Goal: Information Seeking & Learning: Find specific page/section

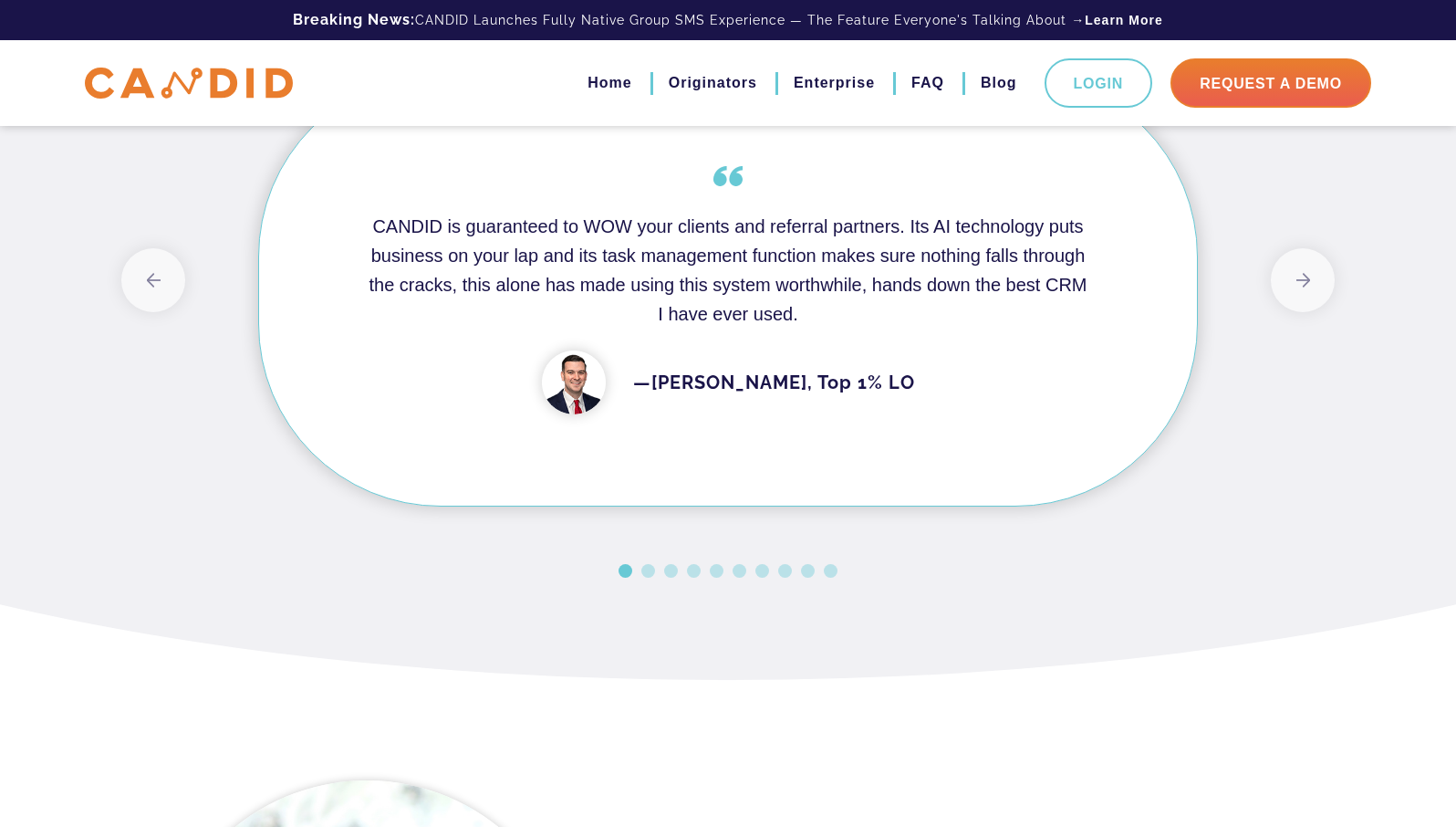
scroll to position [2449, 0]
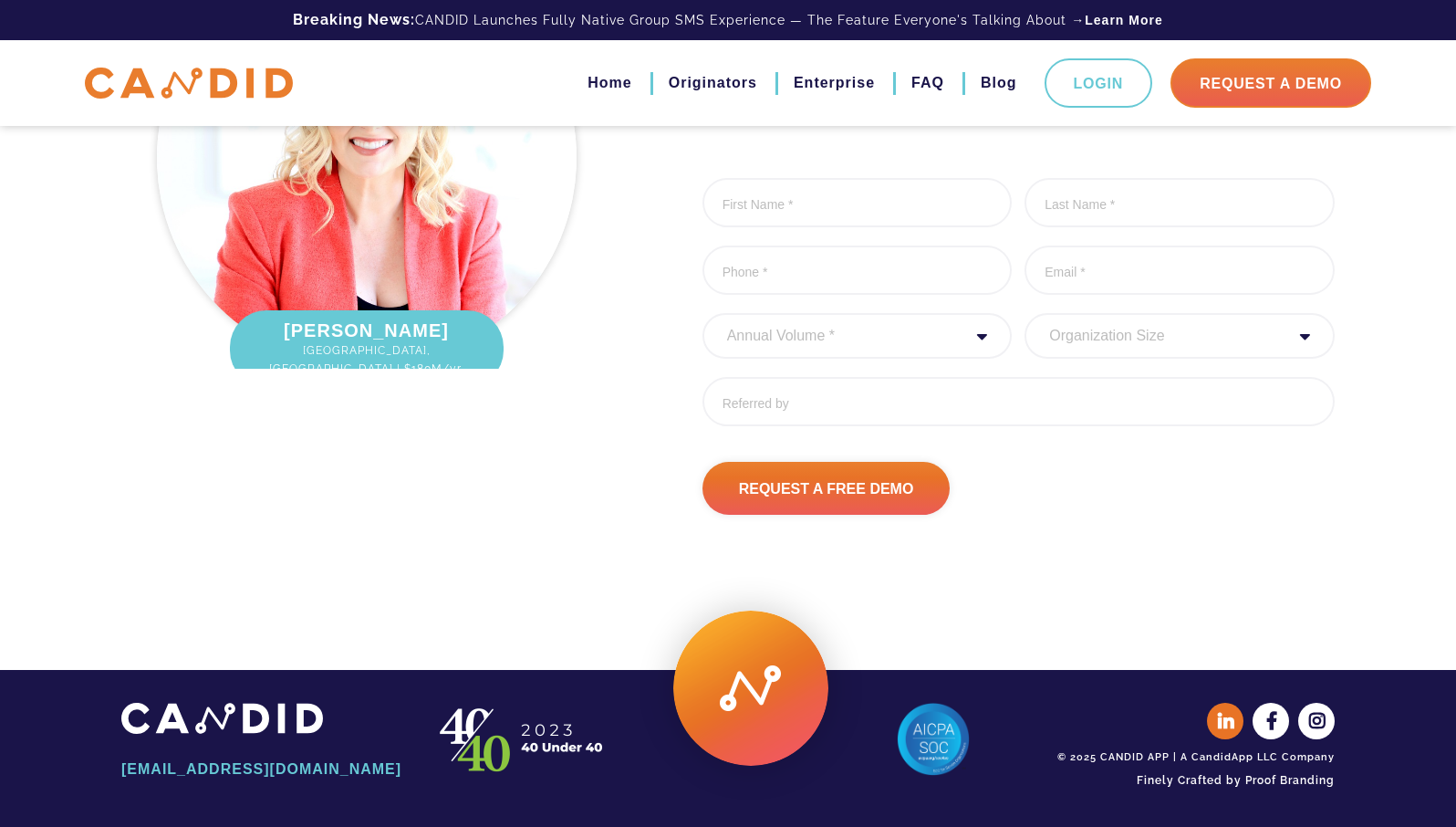
click at [1227, 724] on icon at bounding box center [1227, 721] width 37 height 37
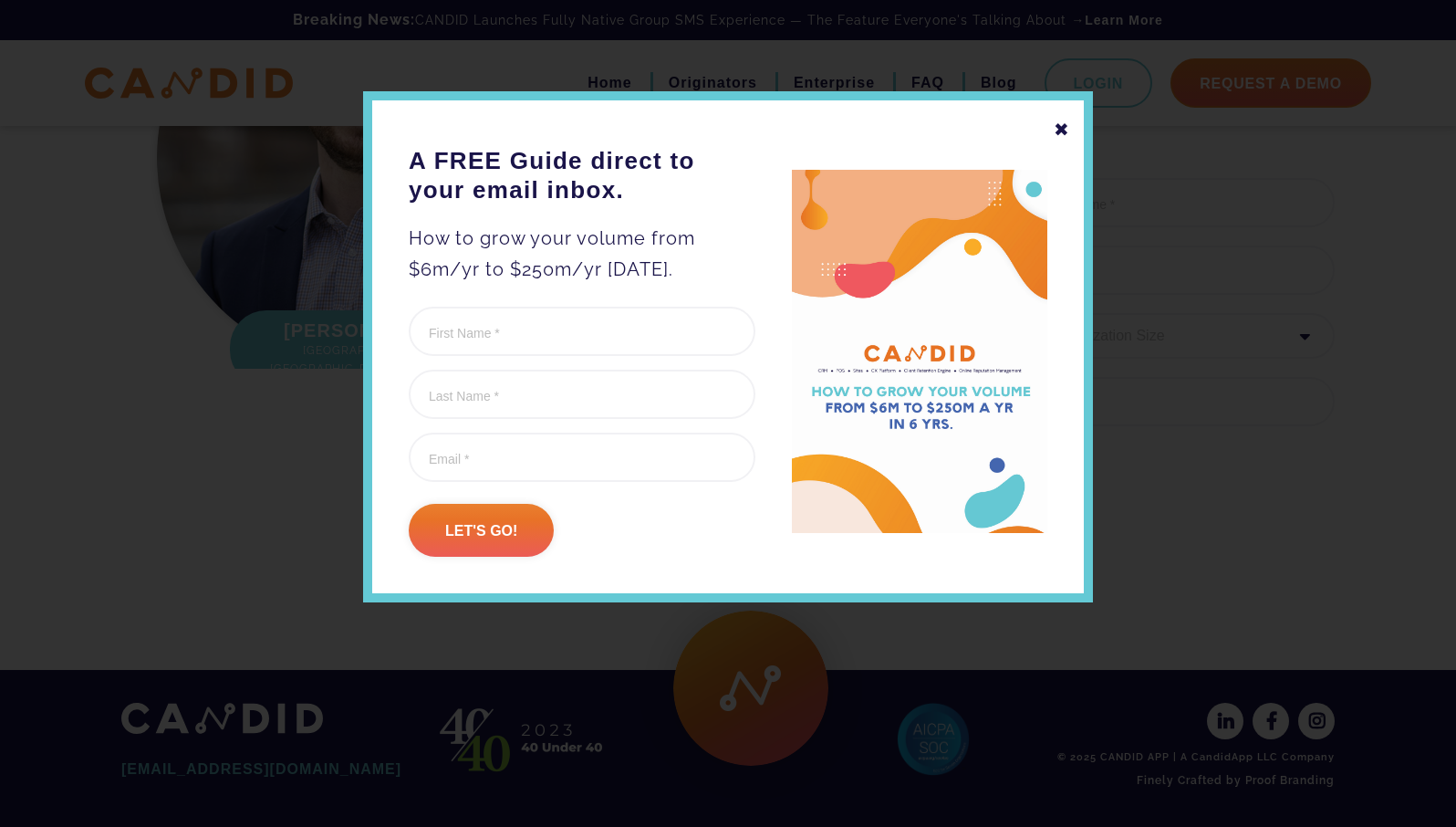
click at [1061, 126] on div "✖" at bounding box center [1062, 129] width 16 height 31
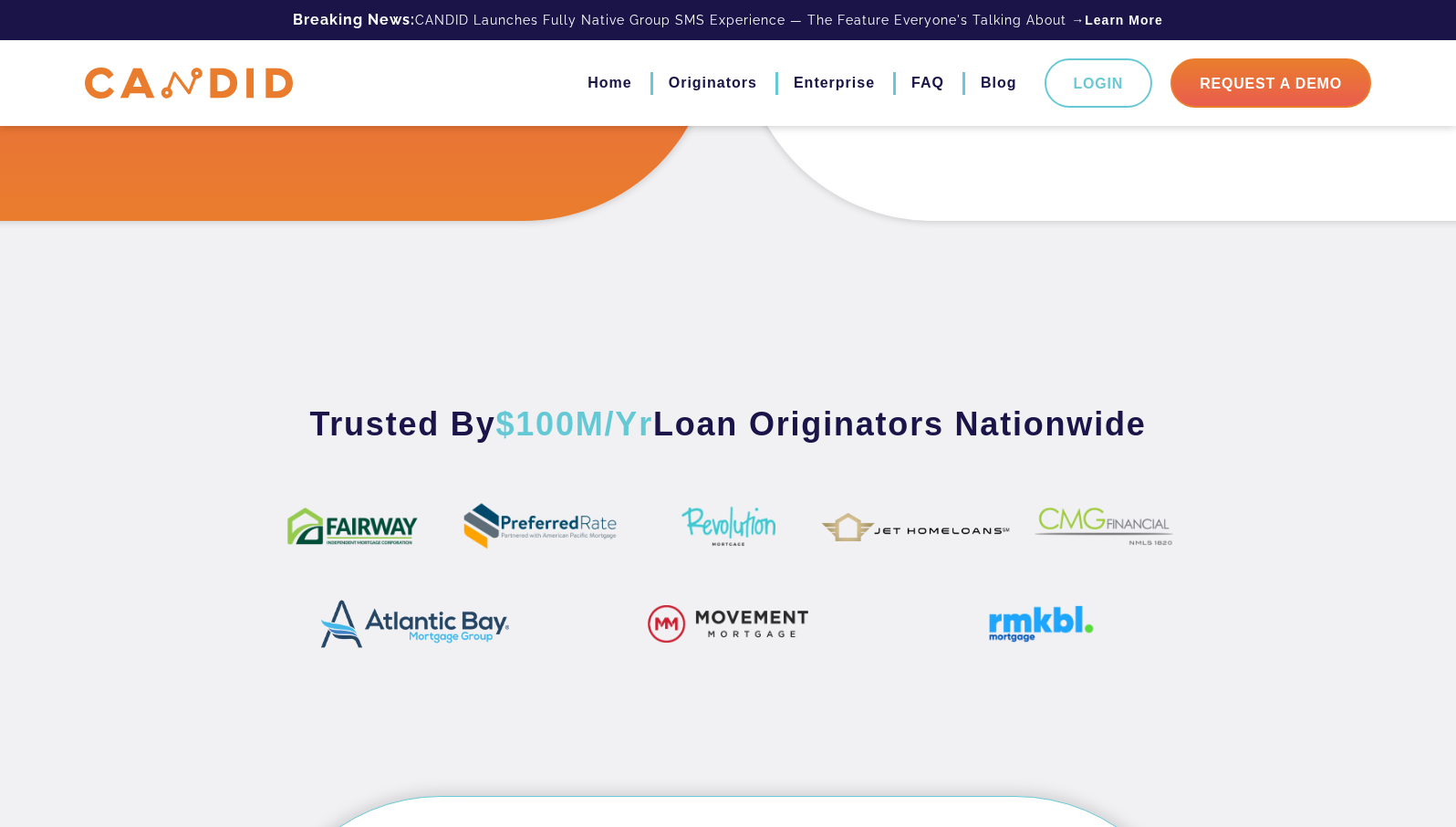
scroll to position [873, 0]
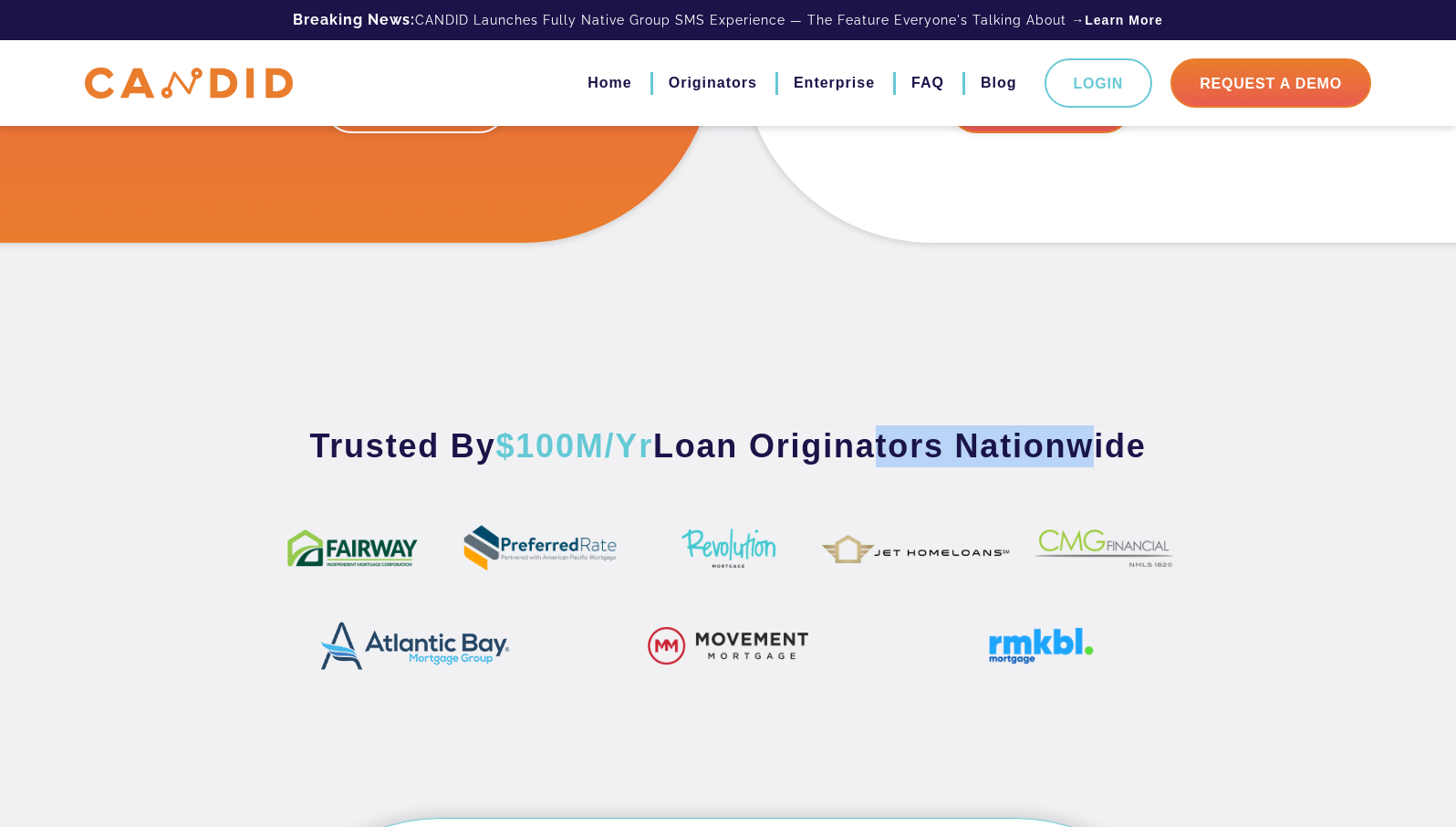
drag, startPoint x: 1071, startPoint y: 453, endPoint x: 876, endPoint y: 443, distance: 195.3
click at [876, 443] on h3 "Trusted By $100M/Yr Loan Originators Nationwide" at bounding box center [728, 446] width 912 height 42
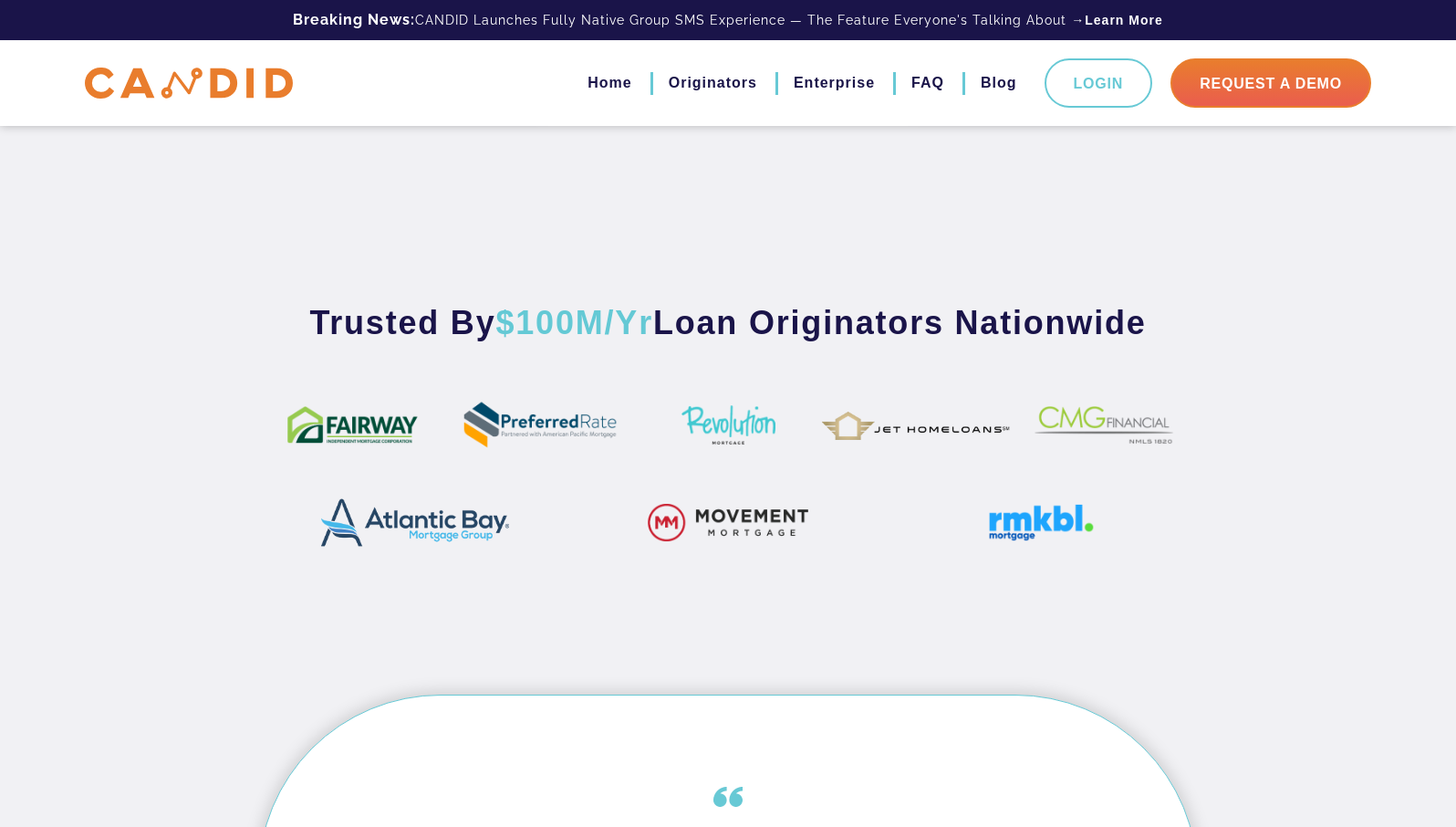
scroll to position [954, 0]
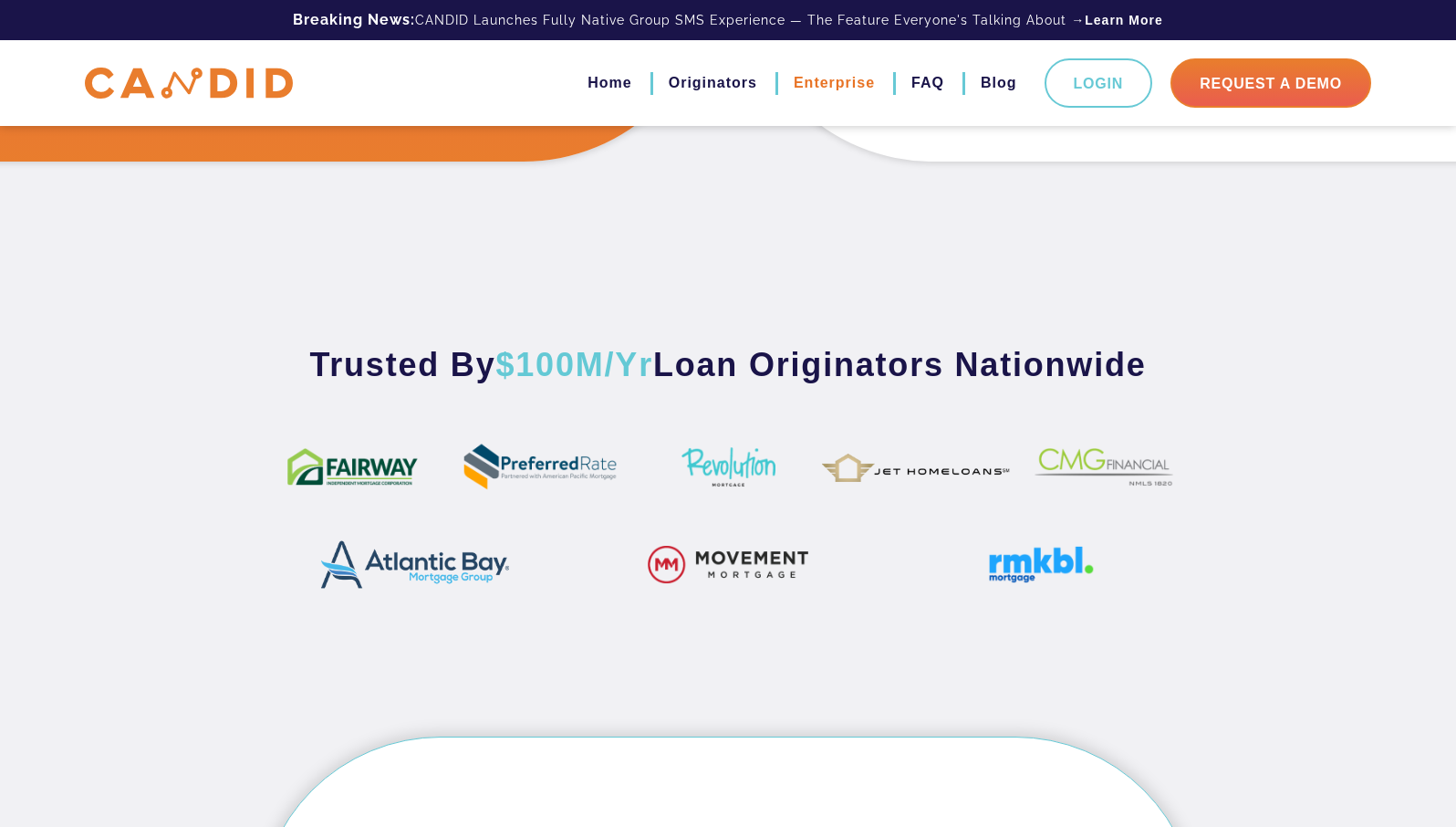
drag, startPoint x: 839, startPoint y: 46, endPoint x: 820, endPoint y: 87, distance: 45.2
click at [820, 87] on link "Enterprise" at bounding box center [834, 83] width 81 height 31
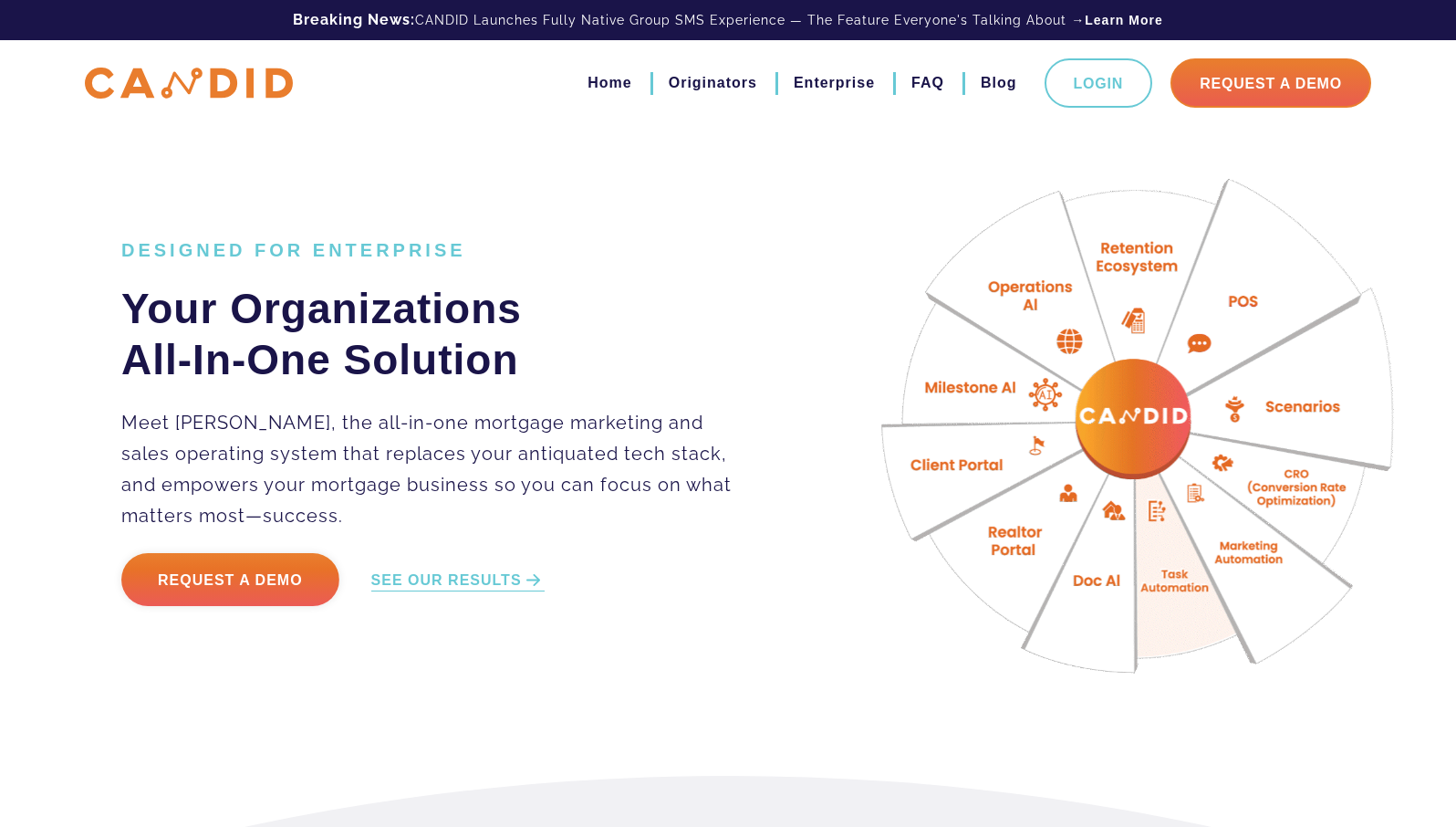
click at [822, 85] on link "Enterprise" at bounding box center [834, 83] width 81 height 31
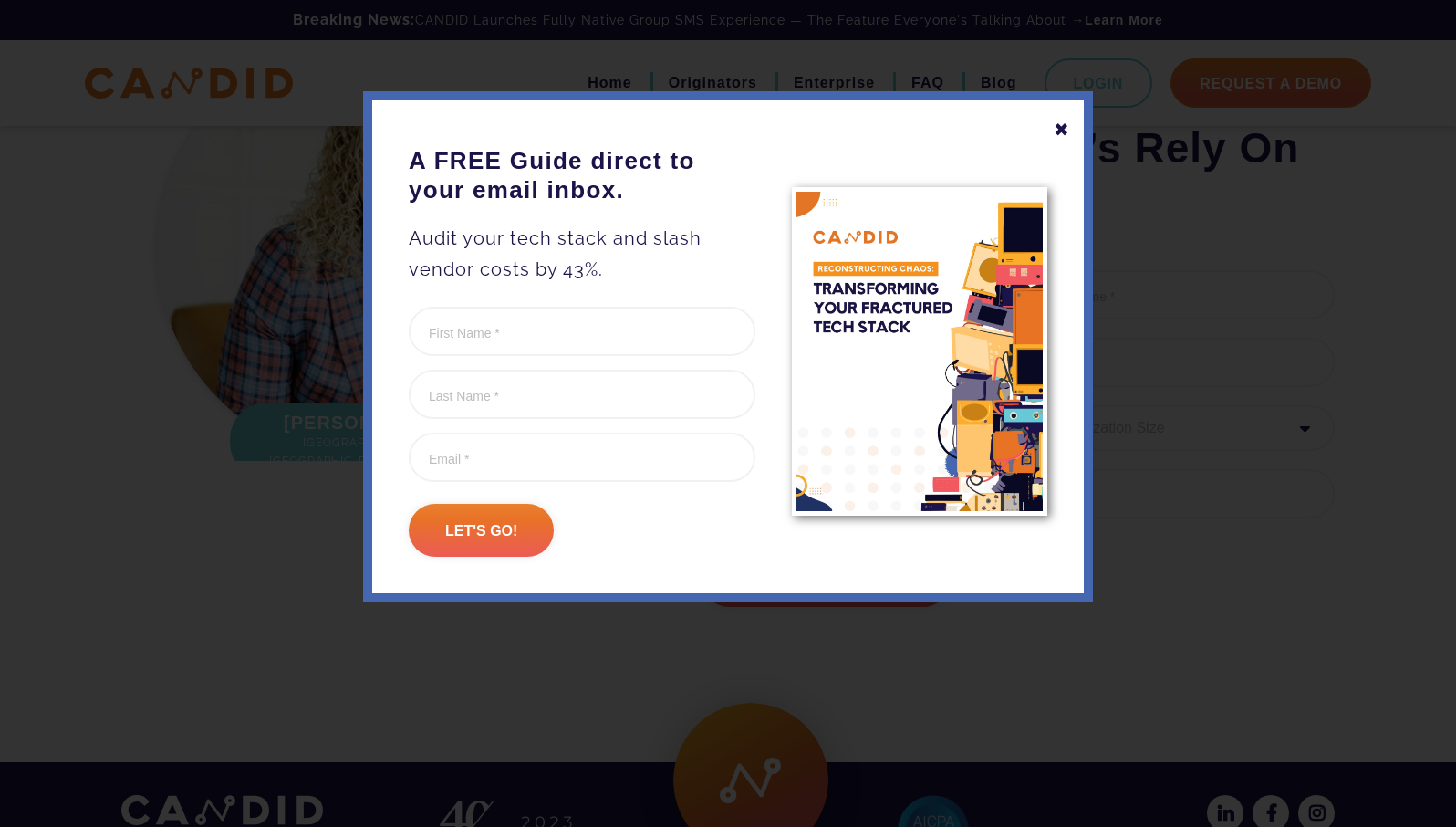
scroll to position [4794, 0]
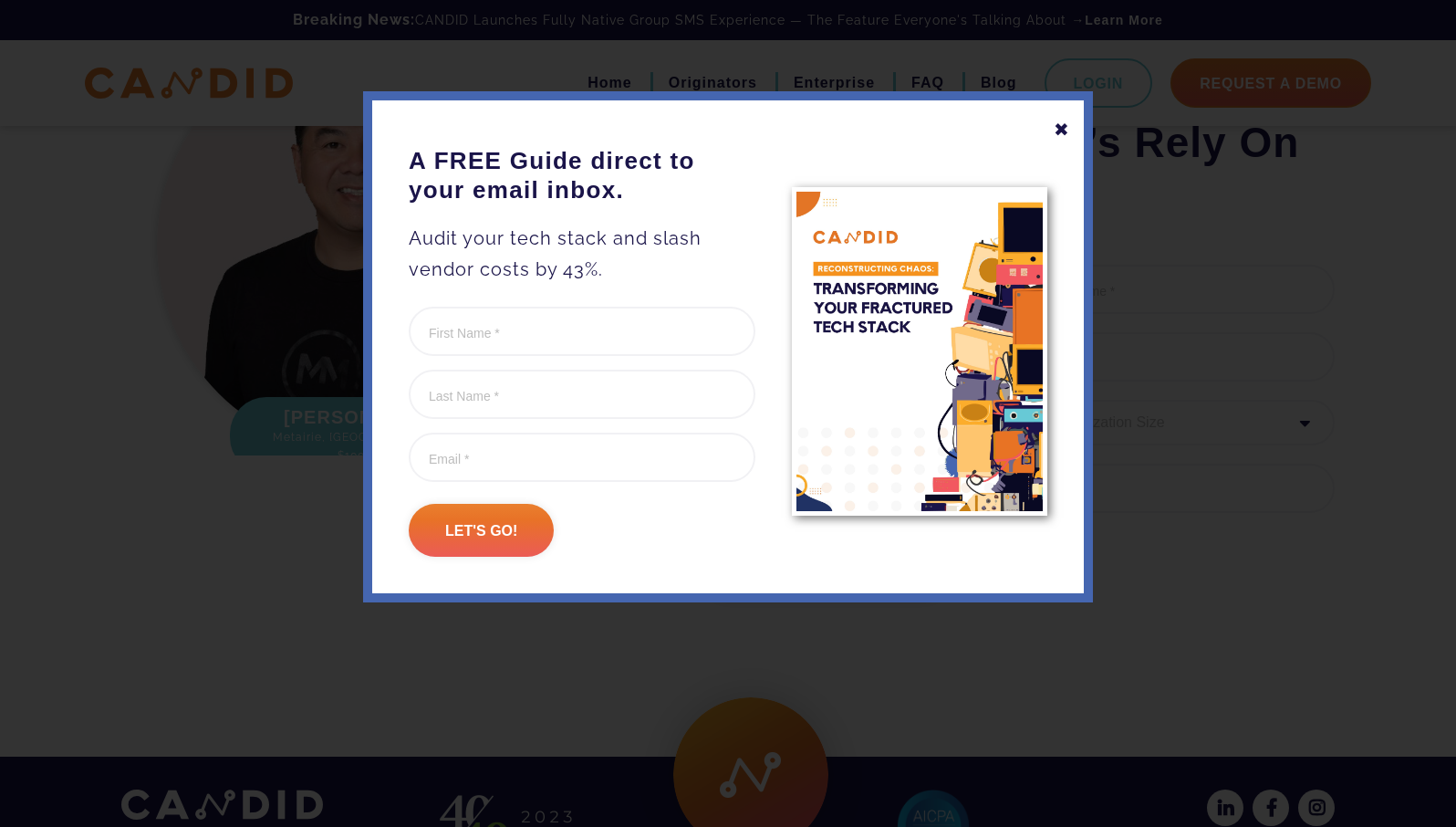
click at [1065, 125] on div "✖" at bounding box center [1062, 129] width 16 height 31
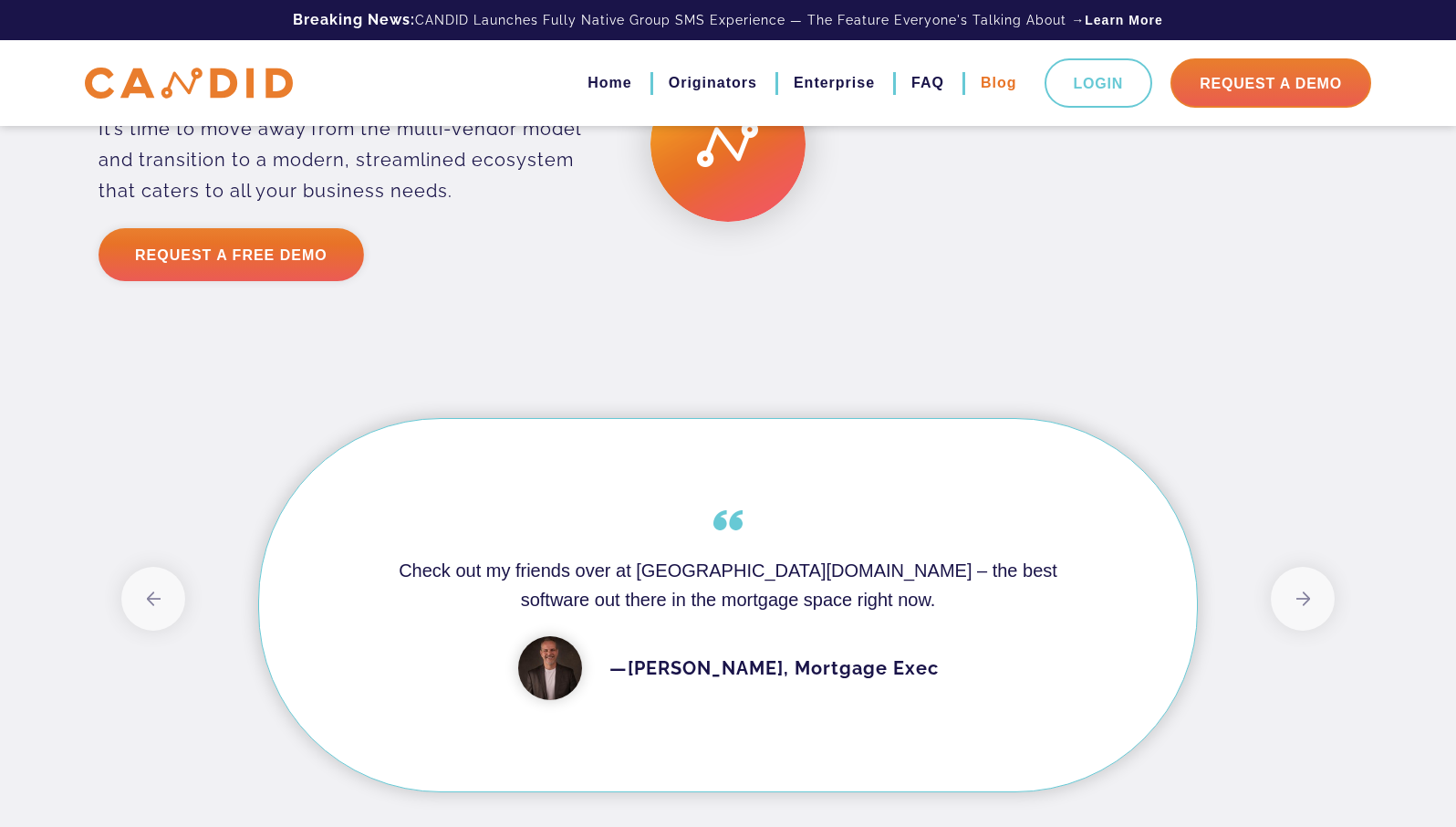
scroll to position [3694, 0]
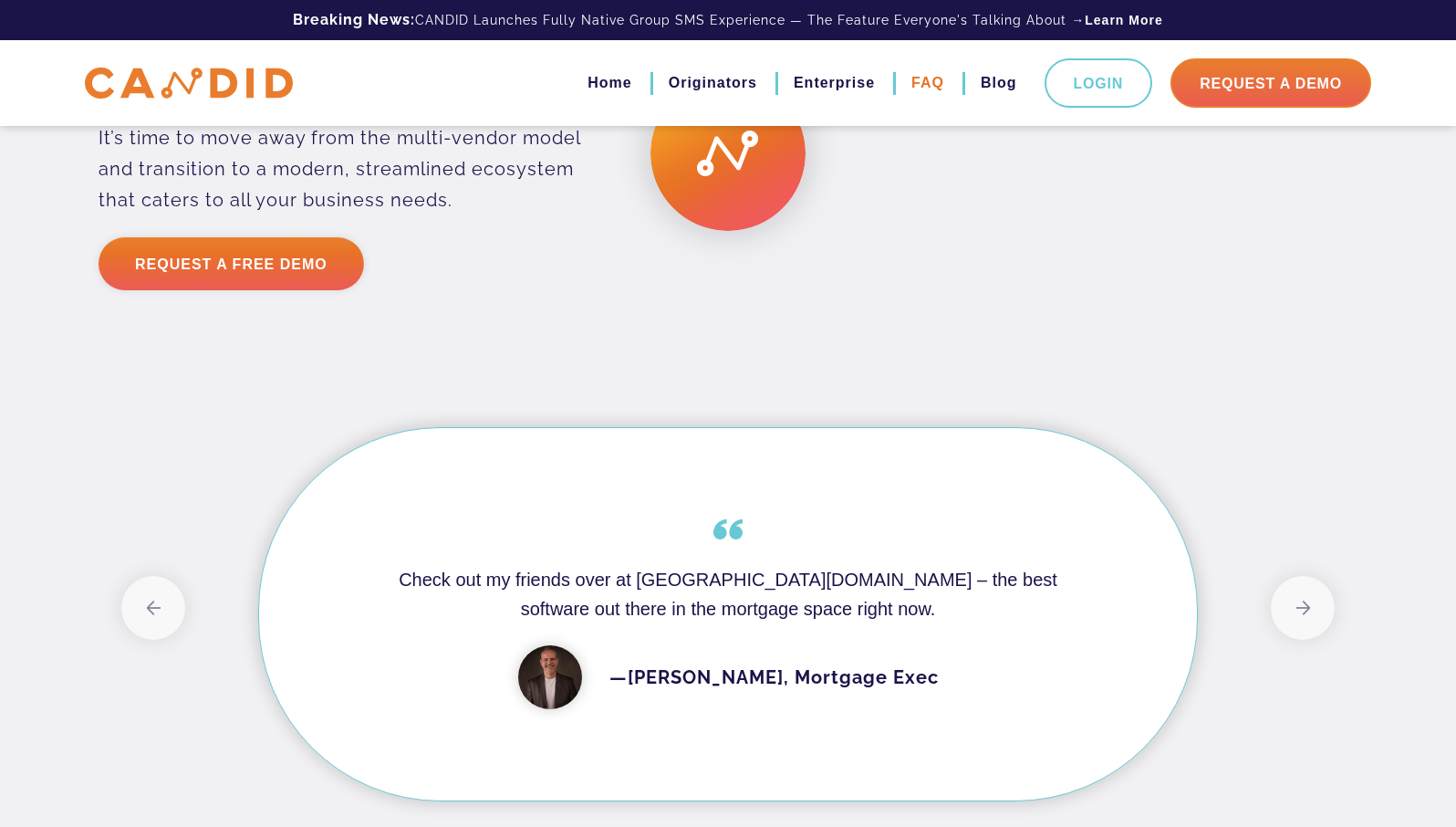
click at [922, 82] on link "FAQ" at bounding box center [927, 83] width 33 height 31
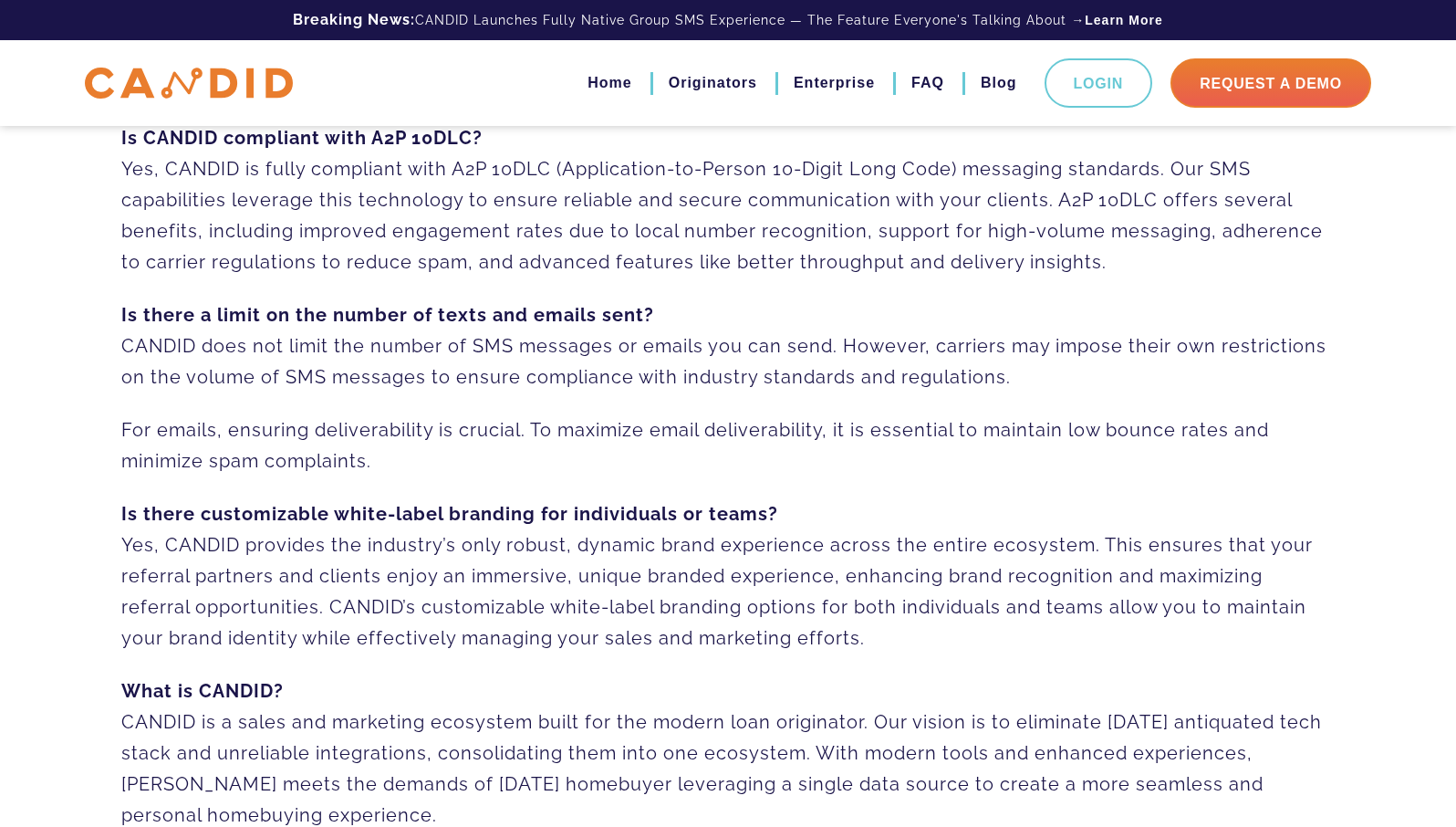
scroll to position [875, 0]
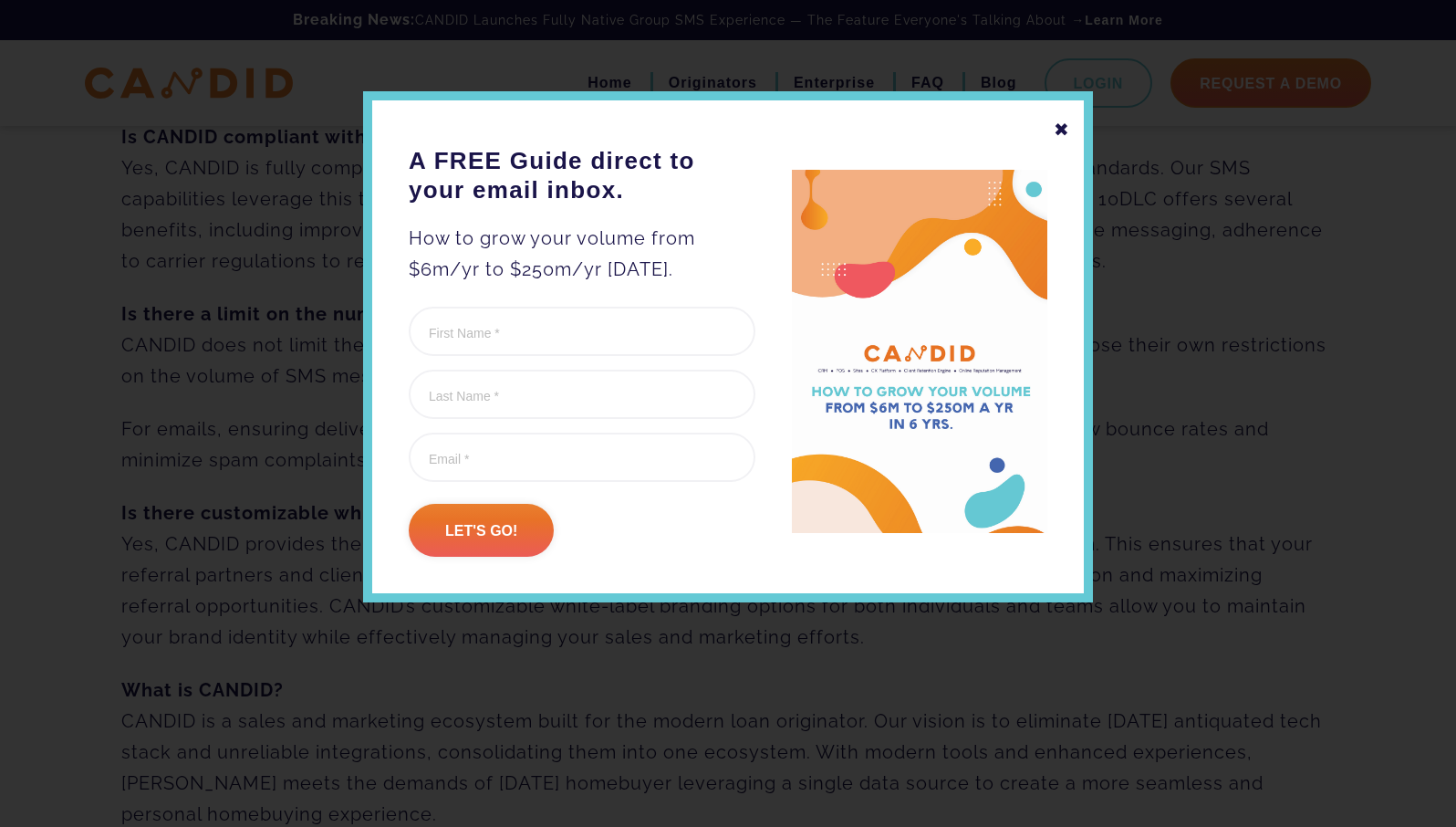
click at [1062, 131] on div "✖" at bounding box center [1062, 129] width 16 height 31
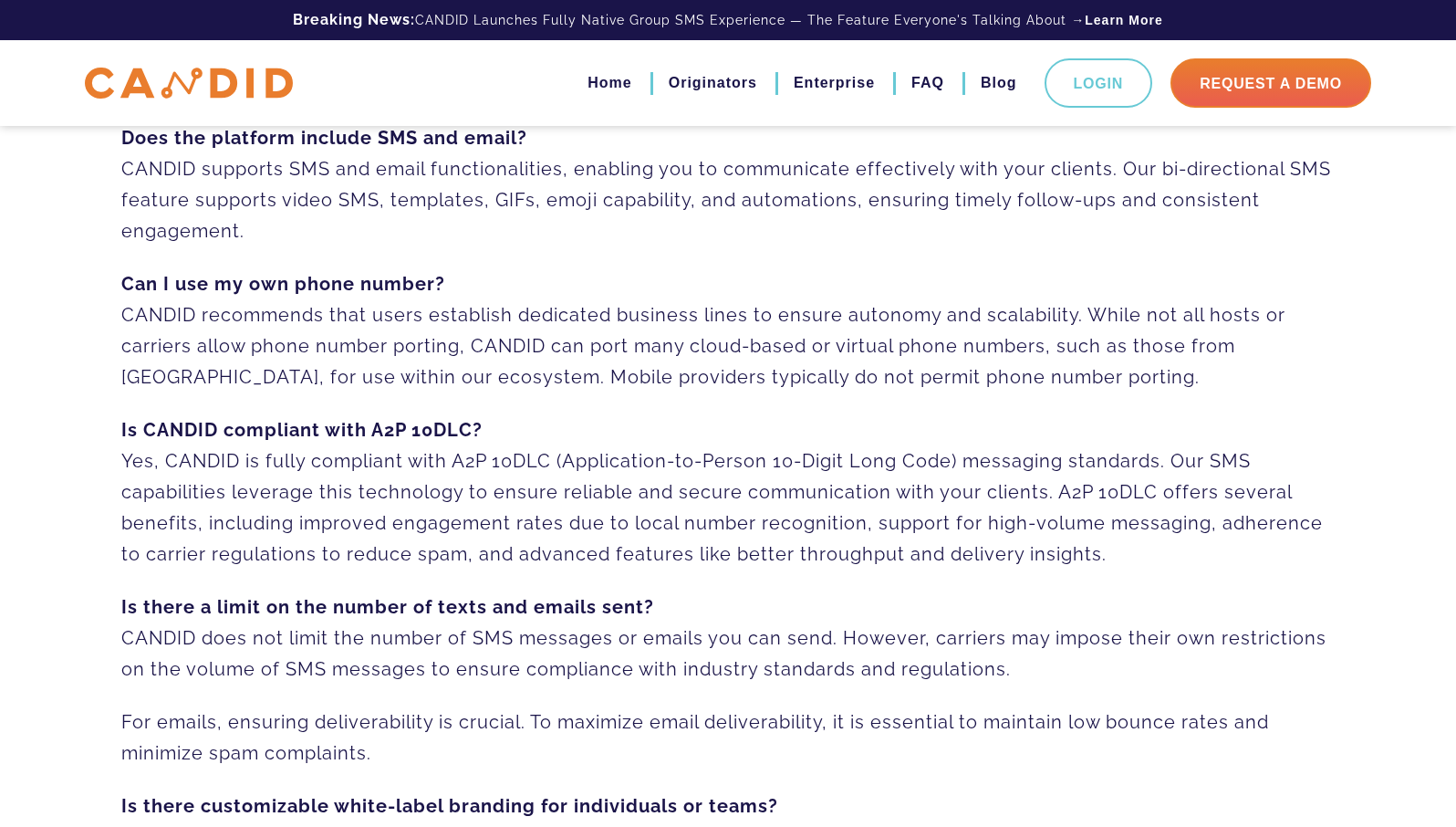
scroll to position [580, 0]
click at [647, 466] on p "Is CANDID compliant with A2P 10DLC? Yes, CANDID is fully compliant with A2P 10D…" at bounding box center [728, 493] width 1213 height 155
click at [647, 467] on p "Is CANDID compliant with A2P 10DLC? Yes, CANDID is fully compliant with A2P 10D…" at bounding box center [728, 493] width 1213 height 155
click at [791, 467] on p "Is CANDID compliant with A2P 10DLC? Yes, CANDID is fully compliant with A2P 10D…" at bounding box center [728, 493] width 1213 height 155
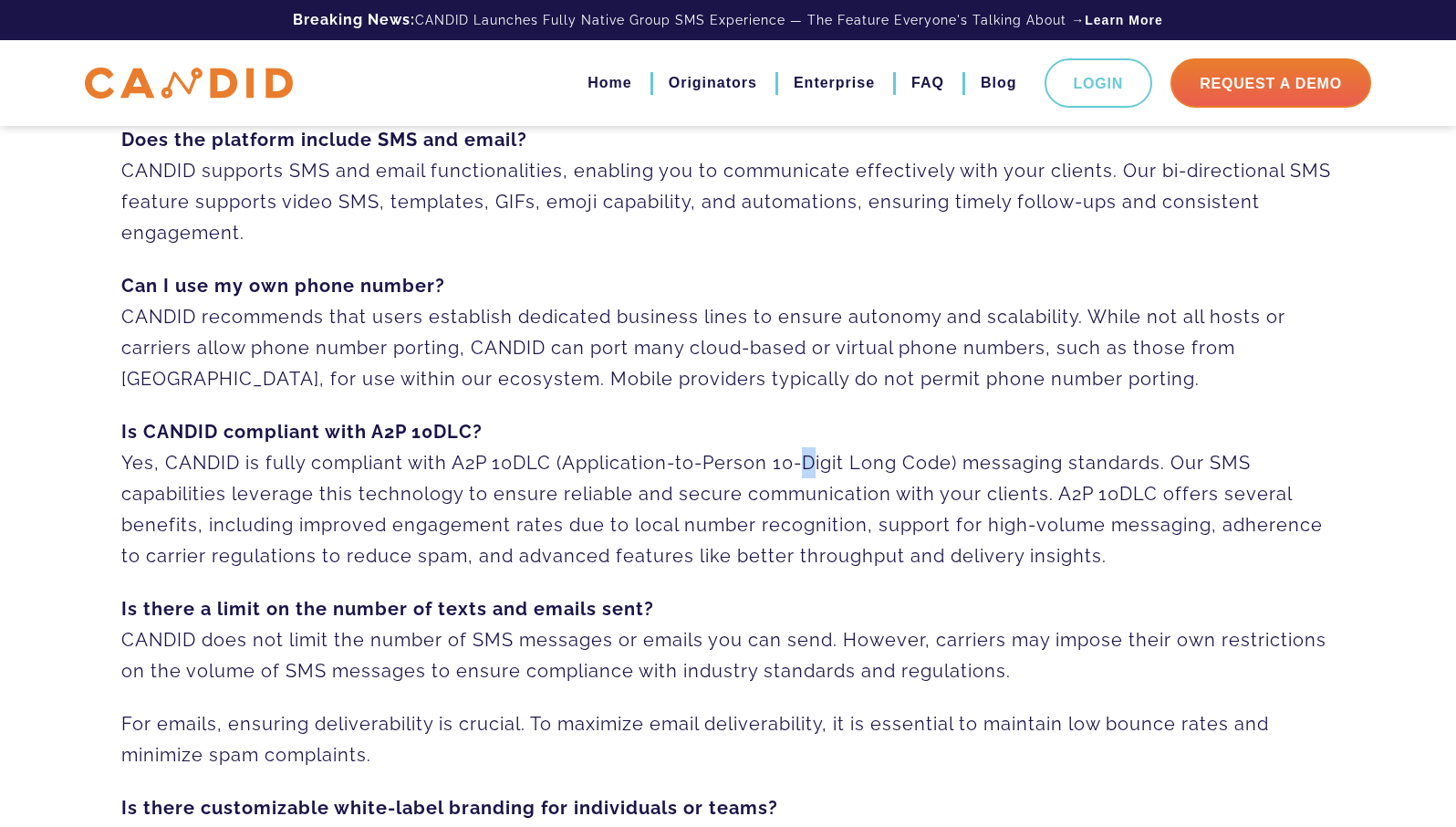
click at [791, 466] on p "Is CANDID compliant with A2P 10DLC? Yes, CANDID is fully compliant with A2P 10D…" at bounding box center [728, 493] width 1213 height 155
click at [481, 453] on p "Is CANDID compliant with A2P 10DLC? Yes, CANDID is fully compliant with A2P 10D…" at bounding box center [728, 493] width 1213 height 155
click at [549, 464] on p "Is CANDID compliant with A2P 10DLC? Yes, CANDID is fully compliant with A2P 10D…" at bounding box center [728, 493] width 1213 height 155
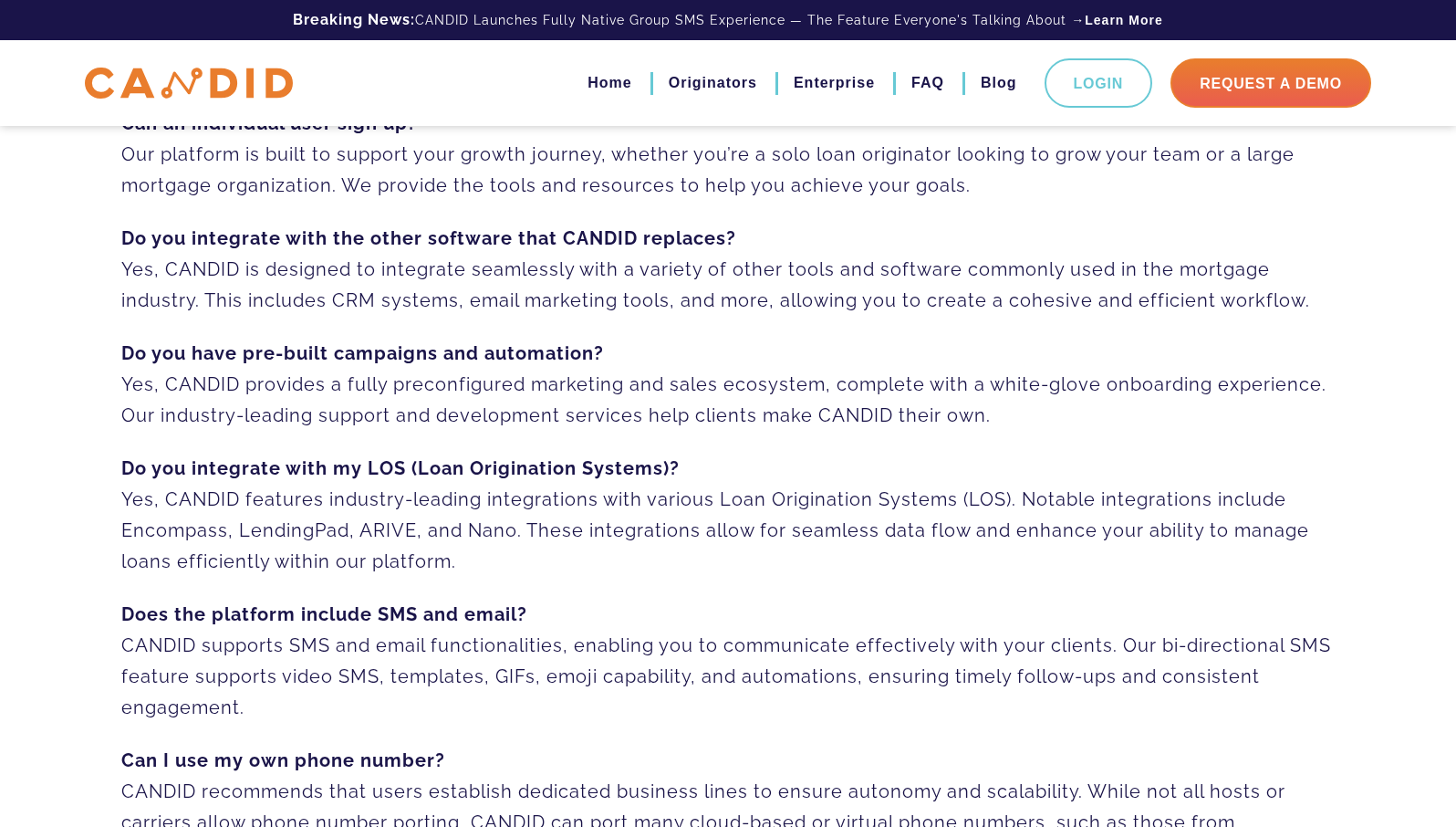
scroll to position [0, 0]
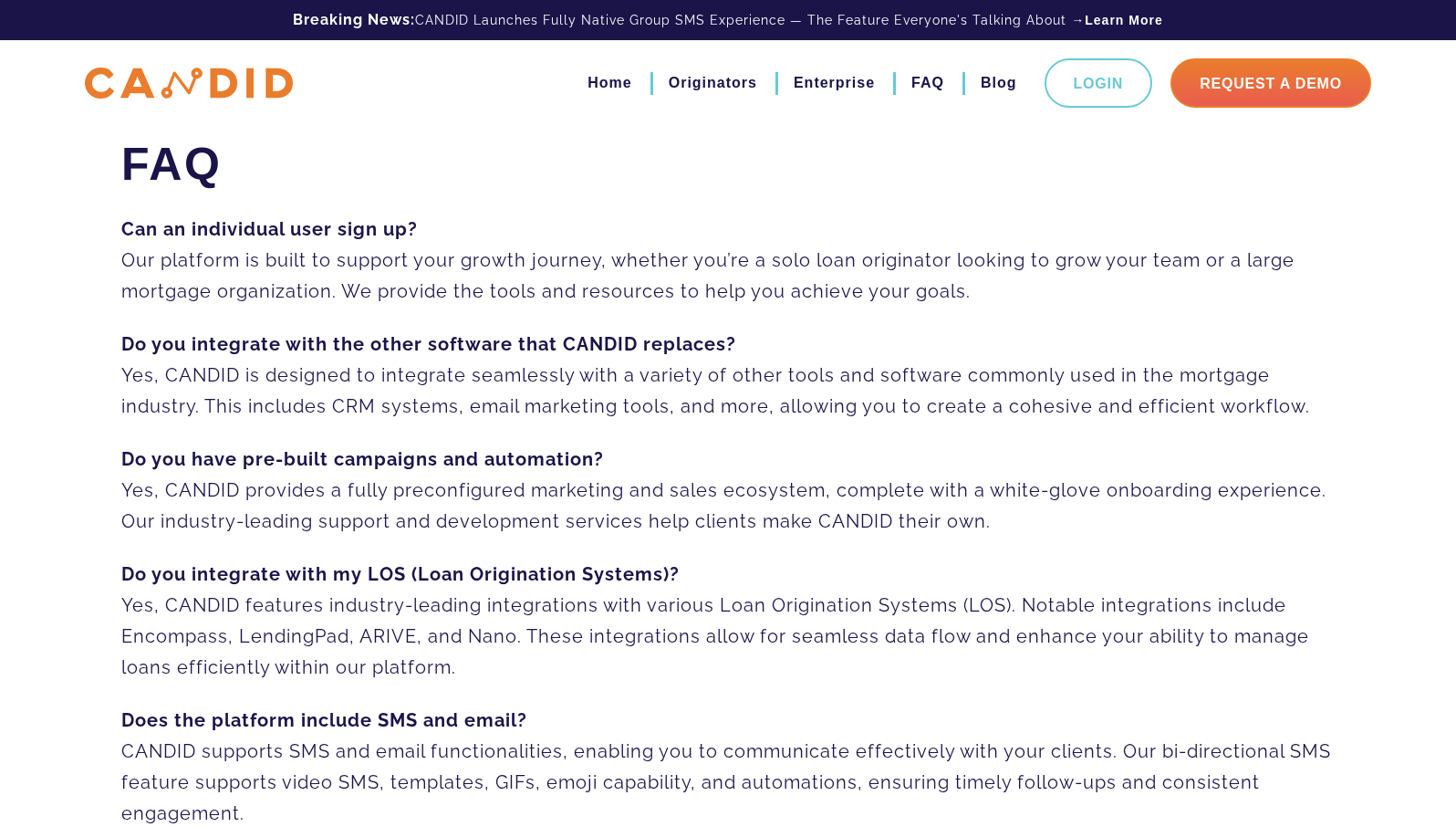
click at [780, 223] on p "Can an individual user sign up? Our platform is built to support your growth jo…" at bounding box center [728, 260] width 1213 height 93
click at [717, 23] on div "Breaking News: CANDID Launches Fully Native Group SMS Experience — The Feature …" at bounding box center [728, 20] width 1314 height 40
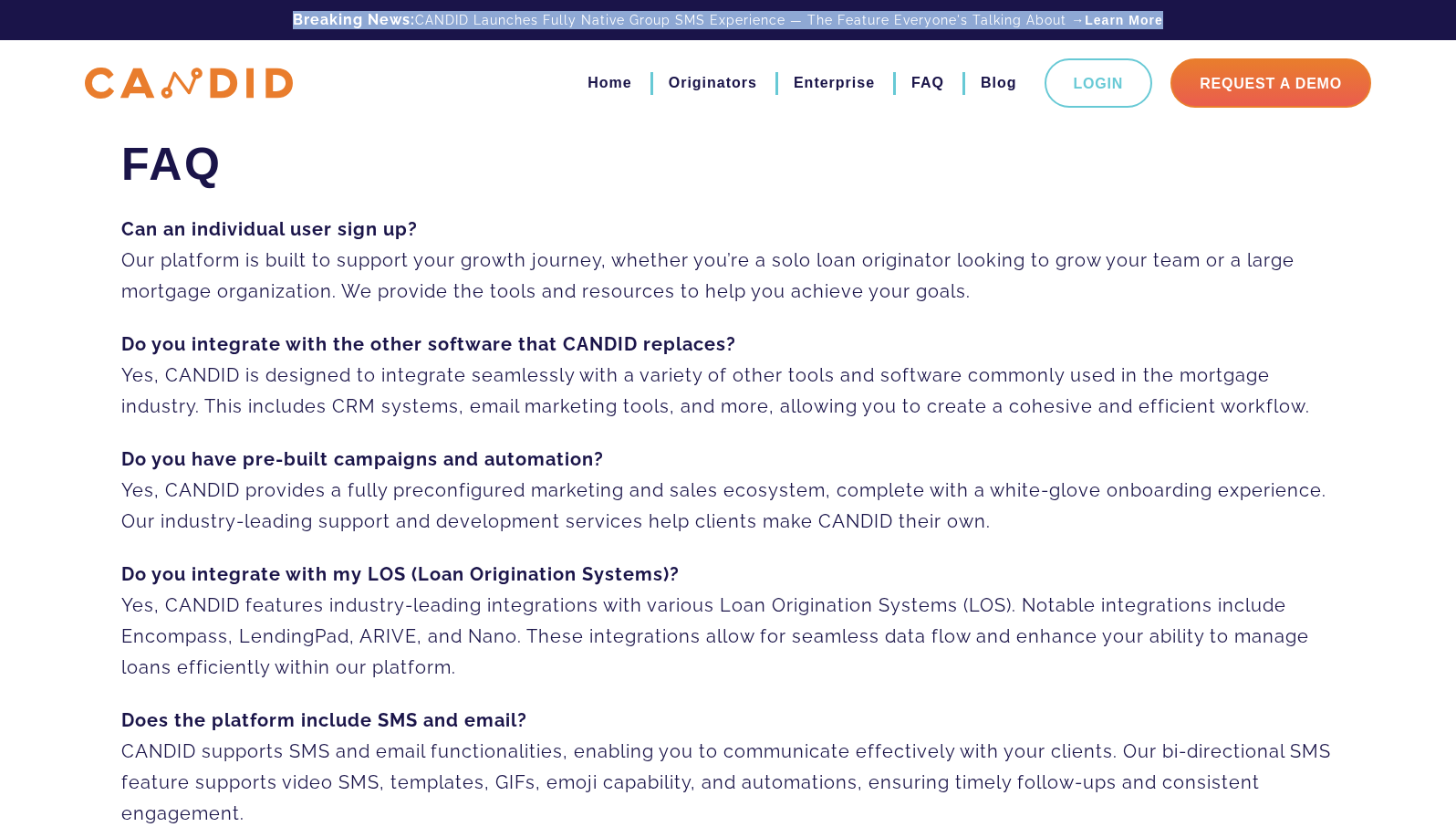
click at [717, 23] on div "Breaking News: CANDID Launches Fully Native Group SMS Experience — The Feature …" at bounding box center [728, 20] width 1314 height 40
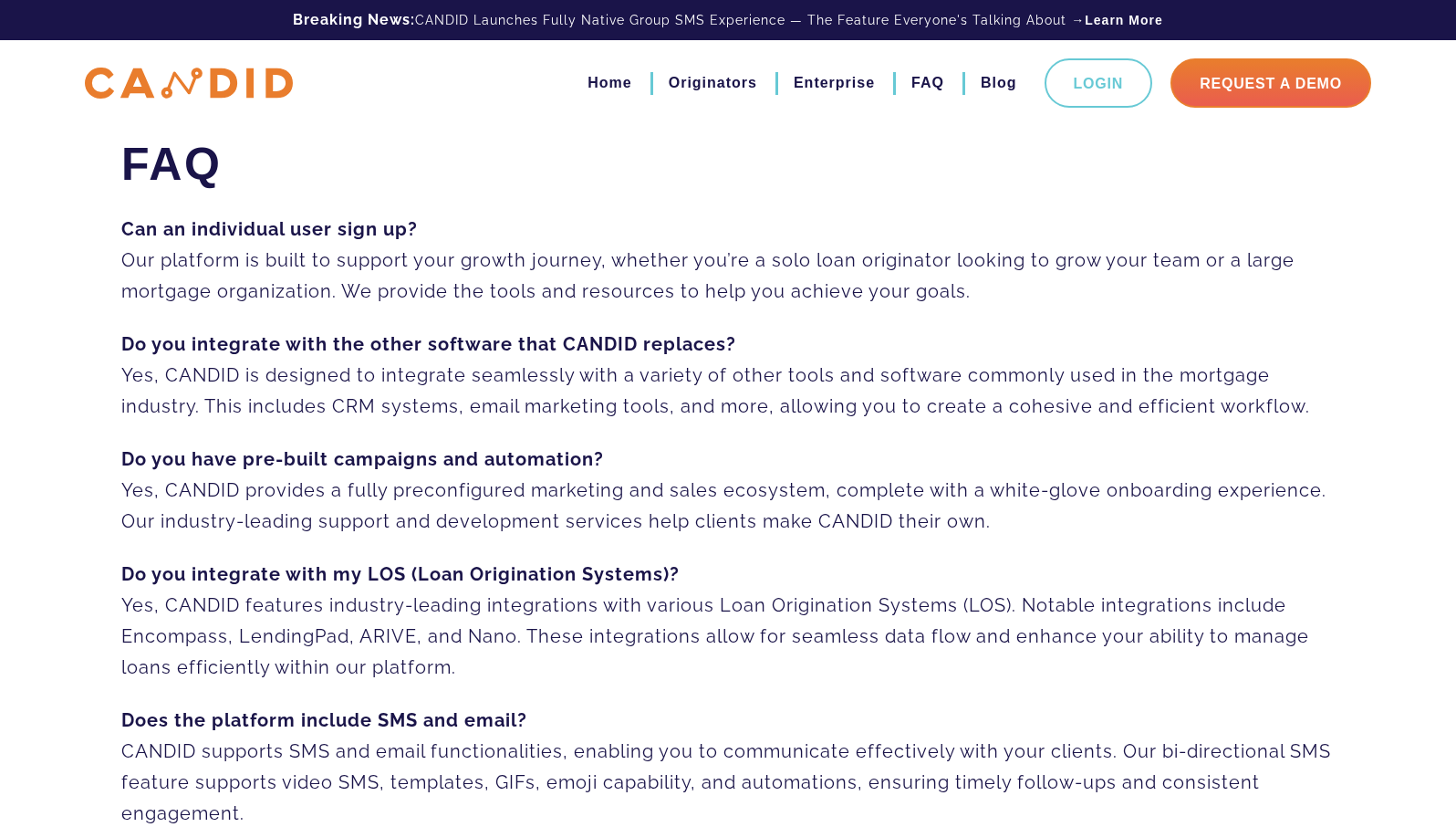
drag, startPoint x: 816, startPoint y: 354, endPoint x: 871, endPoint y: 307, distance: 72.3
click at [815, 354] on p "Do you integrate with the other software that CANDID replaces? Yes, CANDID is d…" at bounding box center [728, 374] width 1213 height 93
click at [488, 378] on p "Do you integrate with the other software that CANDID replaces? Yes, CANDID is d…" at bounding box center [728, 374] width 1213 height 93
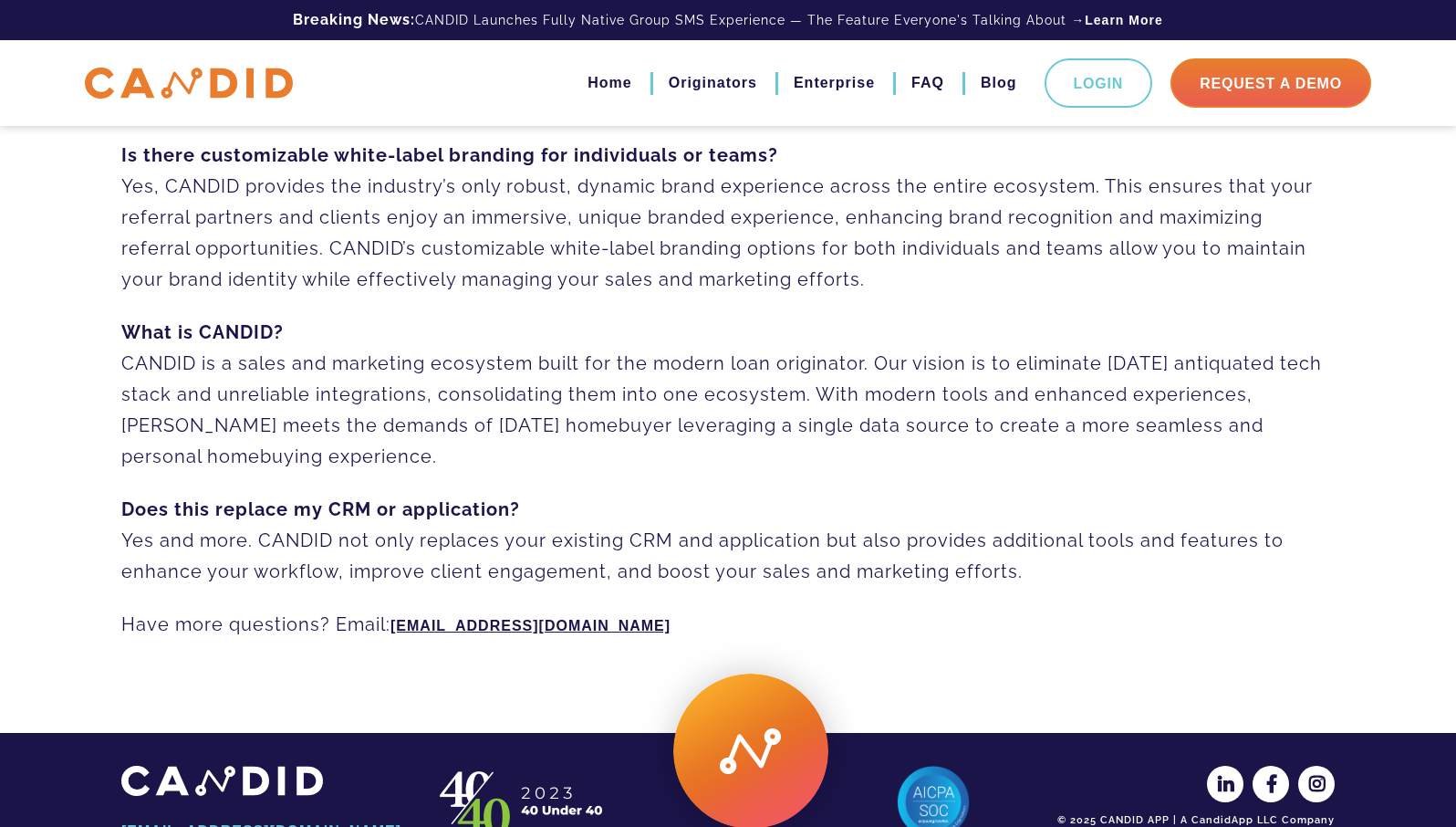
scroll to position [1296, 0]
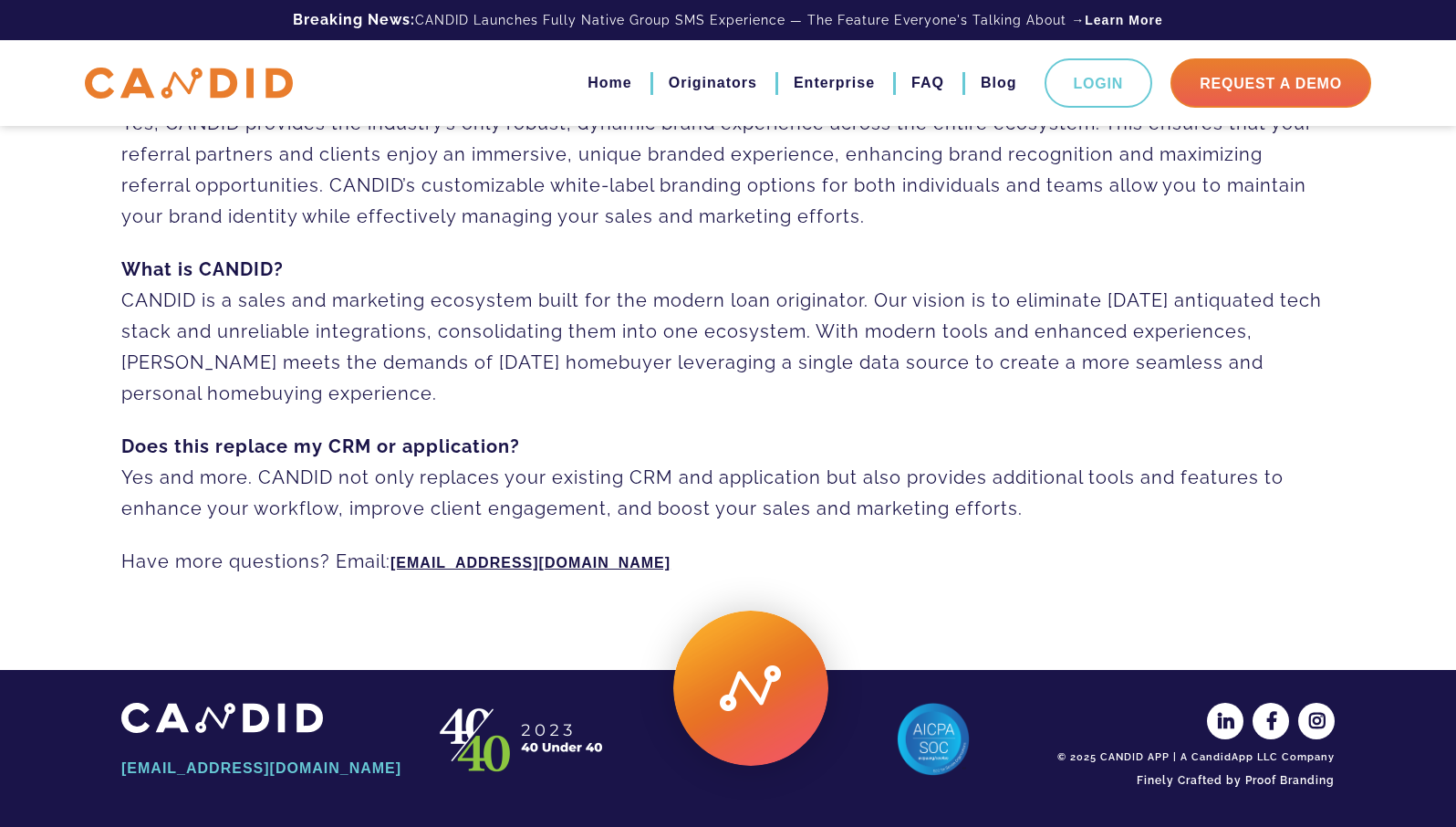
click at [642, 468] on p "Does this replace my CRM or application? Yes and more. CANDID not only replaces…" at bounding box center [728, 477] width 1213 height 93
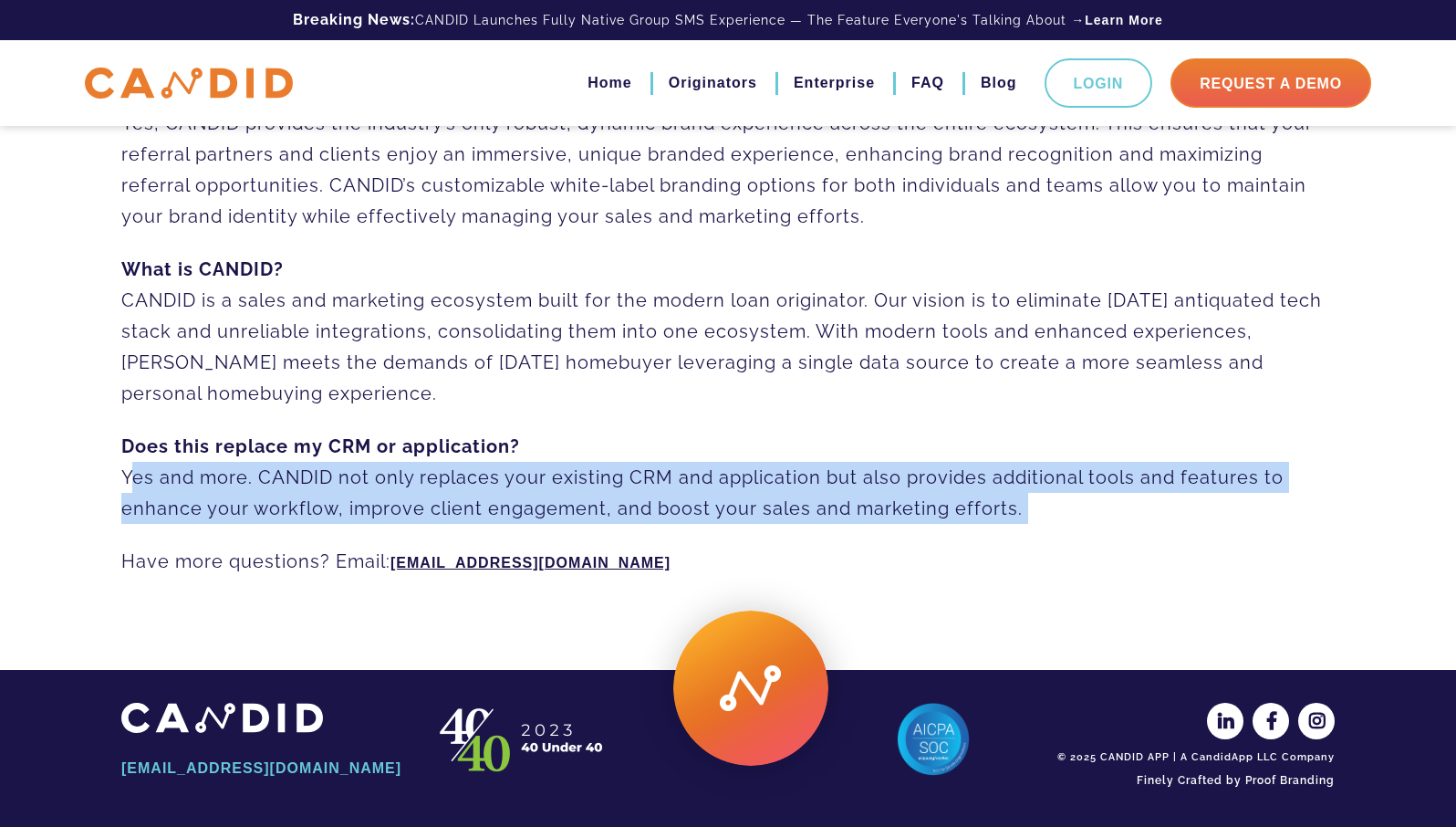
scroll to position [1296, 0]
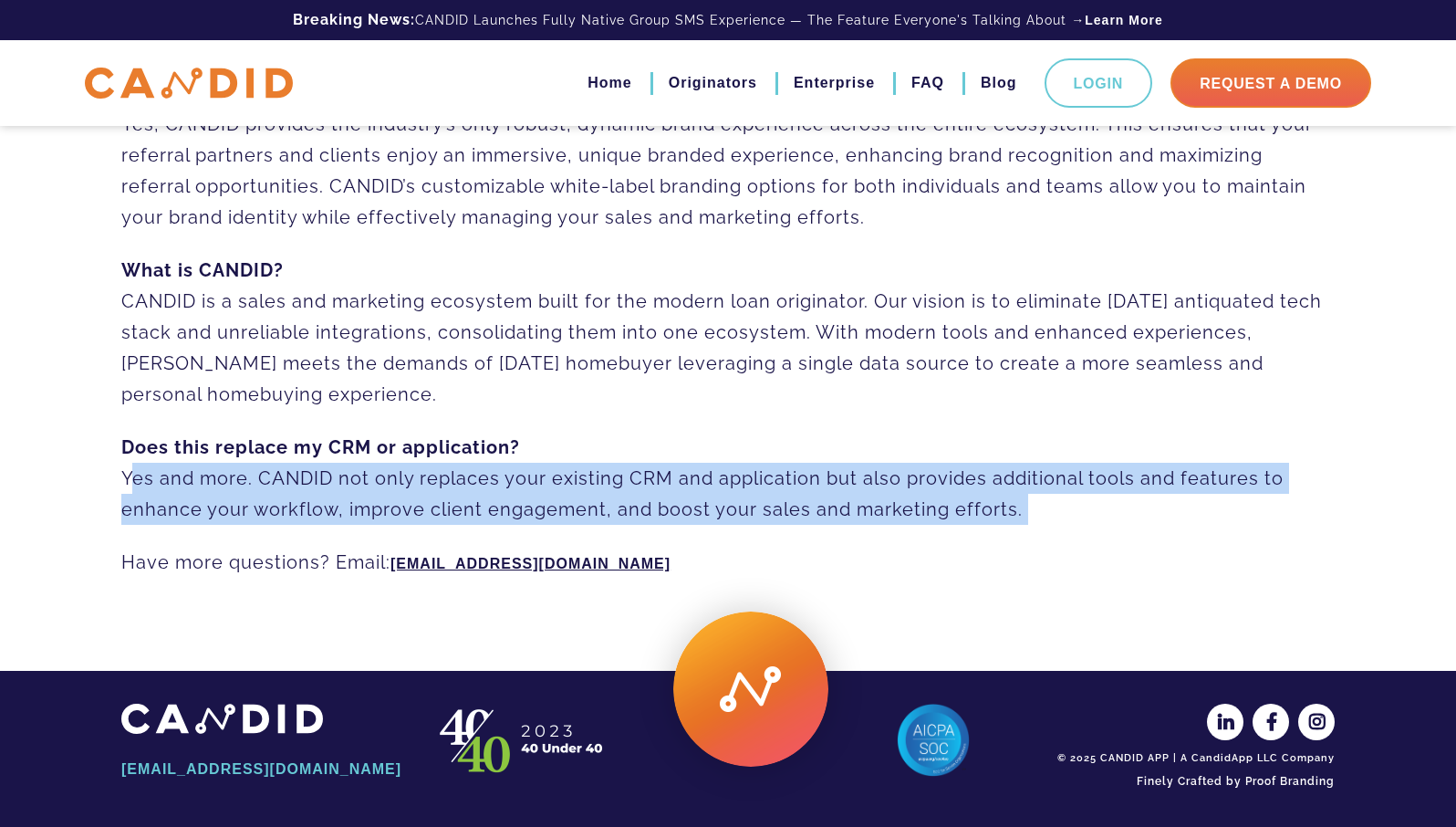
click at [642, 468] on p "Does this replace my CRM or application? Yes and more. CANDID not only replaces…" at bounding box center [728, 478] width 1213 height 93
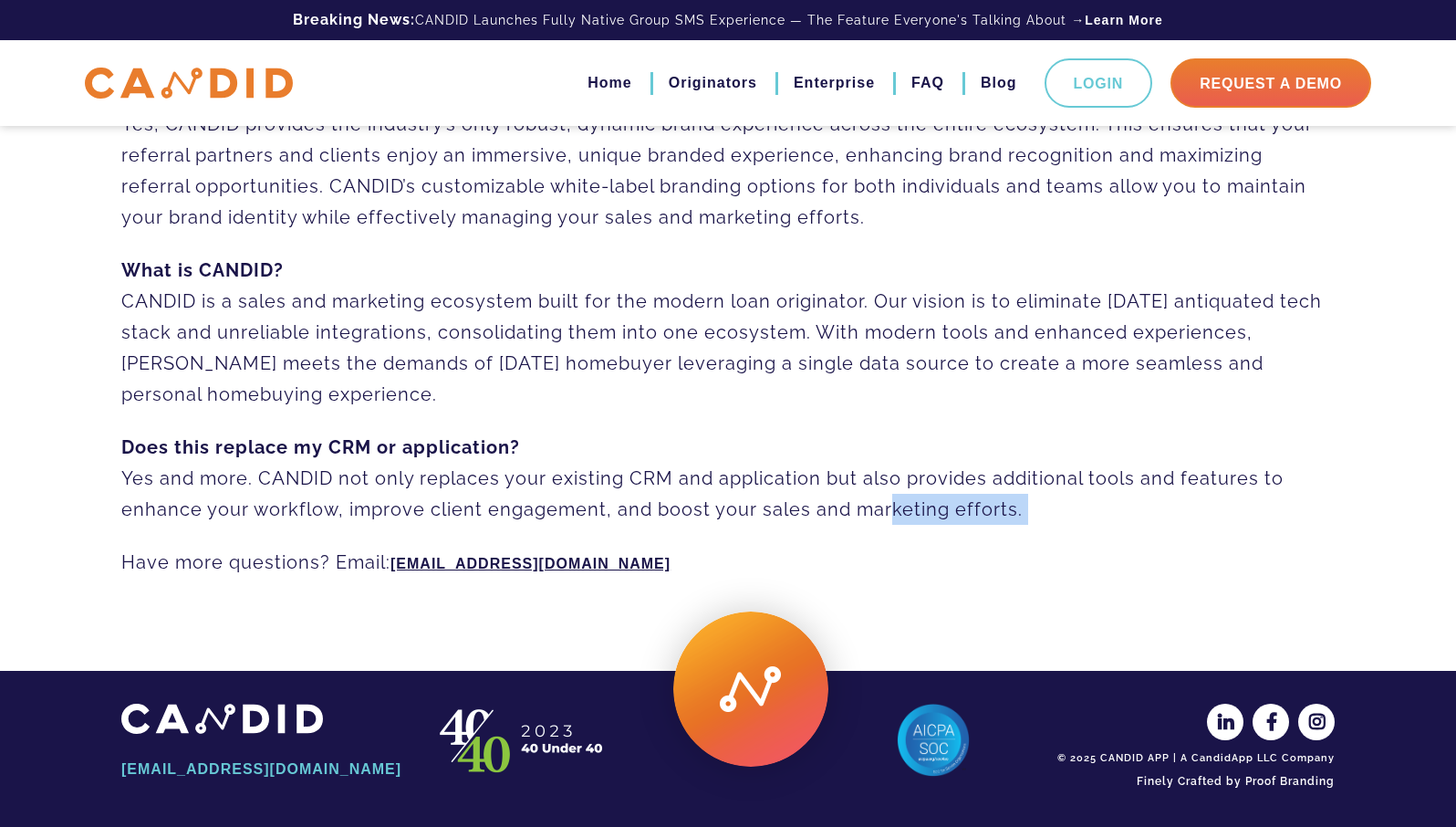
click at [877, 499] on p "Does this replace my CRM or application? Yes and more. CANDID not only replaces…" at bounding box center [728, 478] width 1213 height 93
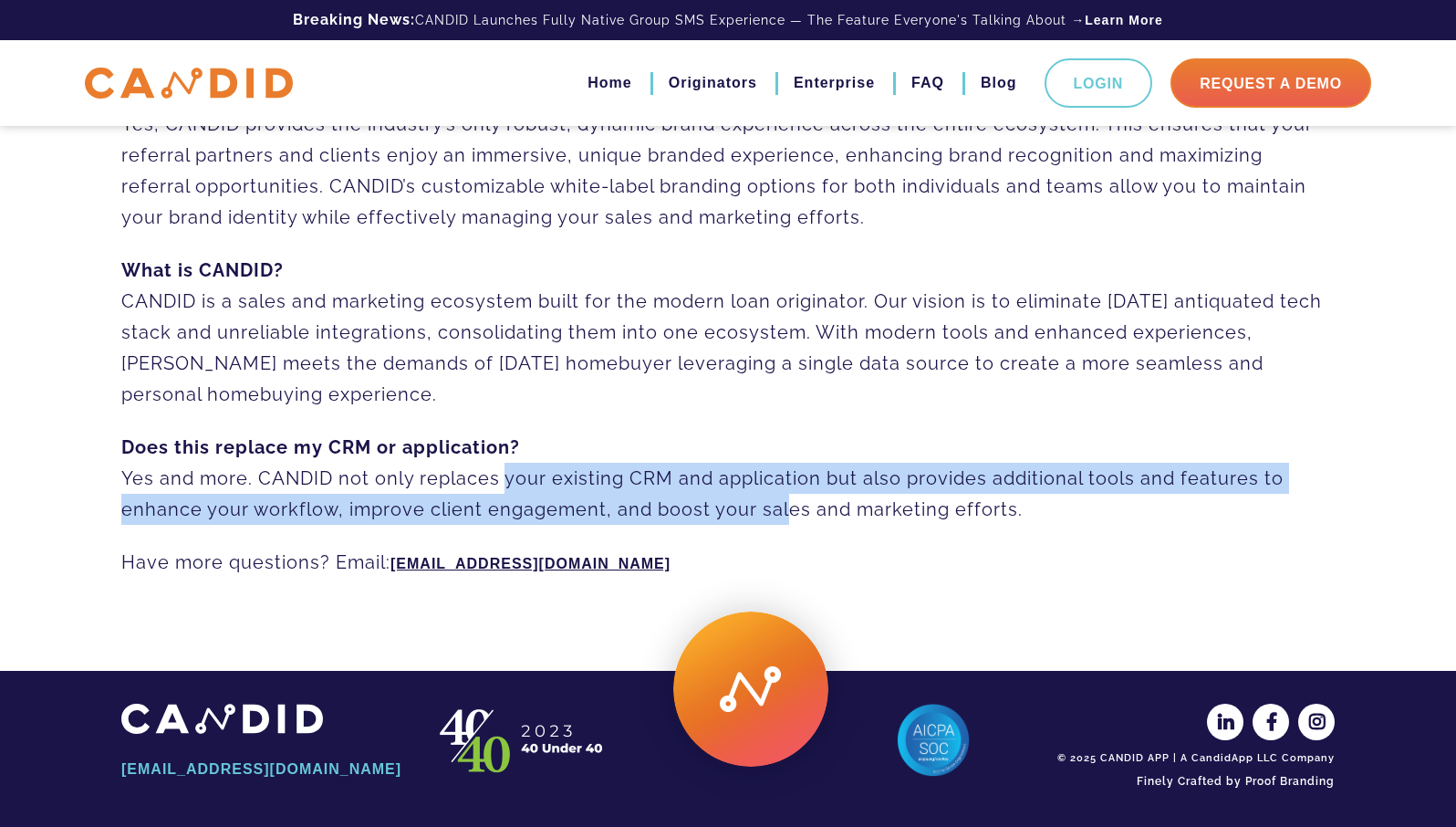
drag, startPoint x: 496, startPoint y: 493, endPoint x: 792, endPoint y: 500, distance: 296.1
click at [788, 500] on p "Does this replace my CRM or application? Yes and more. CANDID not only replaces…" at bounding box center [728, 478] width 1213 height 93
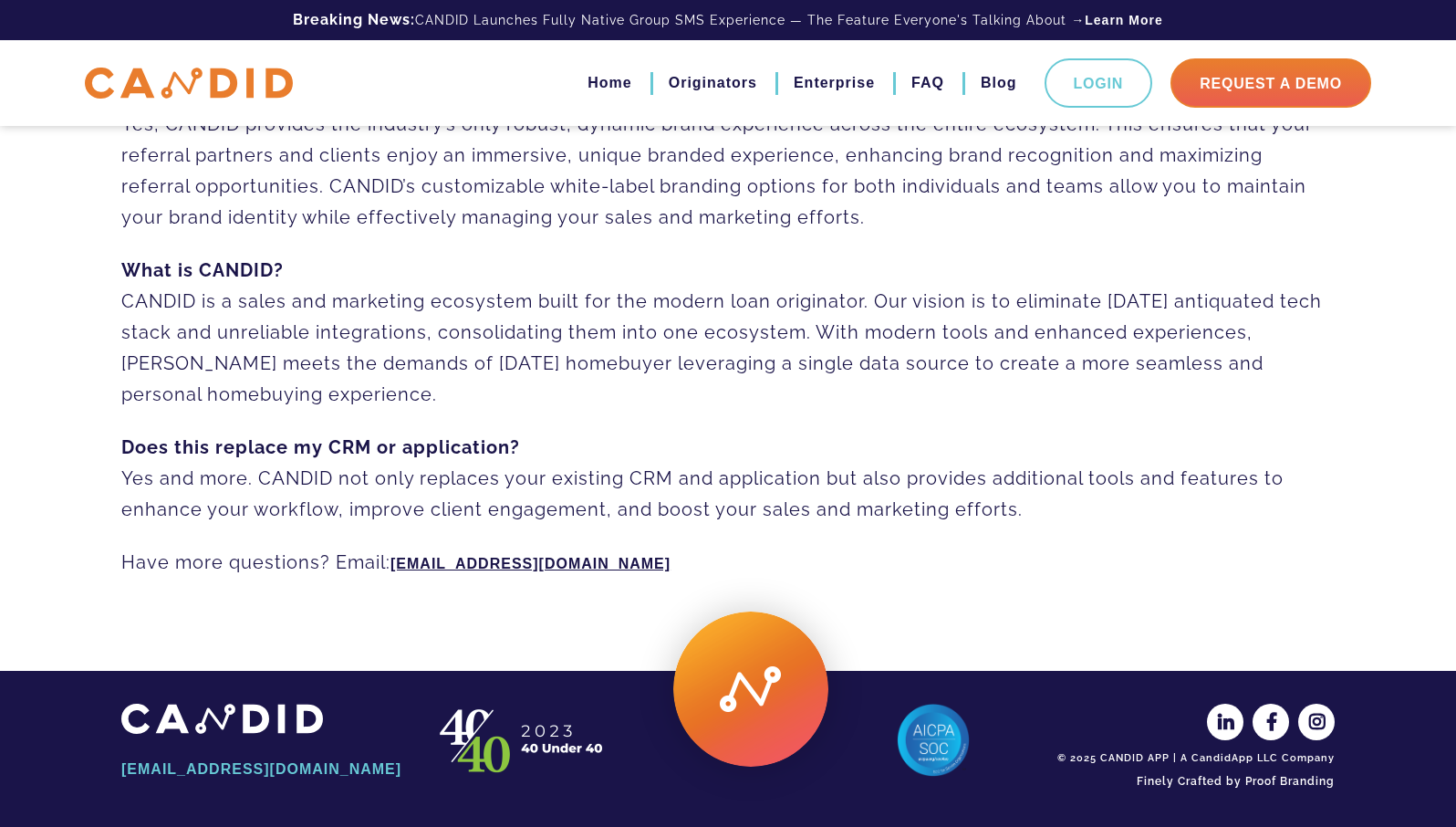
click at [792, 501] on p "Does this replace my CRM or application? Yes and more. CANDID not only replaces…" at bounding box center [728, 478] width 1213 height 93
drag, startPoint x: 1005, startPoint y: 517, endPoint x: 452, endPoint y: 473, distance: 554.7
click at [452, 473] on p "Does this replace my CRM or application? Yes and more. CANDID not only replaces…" at bounding box center [728, 478] width 1213 height 93
click at [440, 472] on p "Does this replace my CRM or application? Yes and more. CANDID not only replaces…" at bounding box center [728, 478] width 1213 height 93
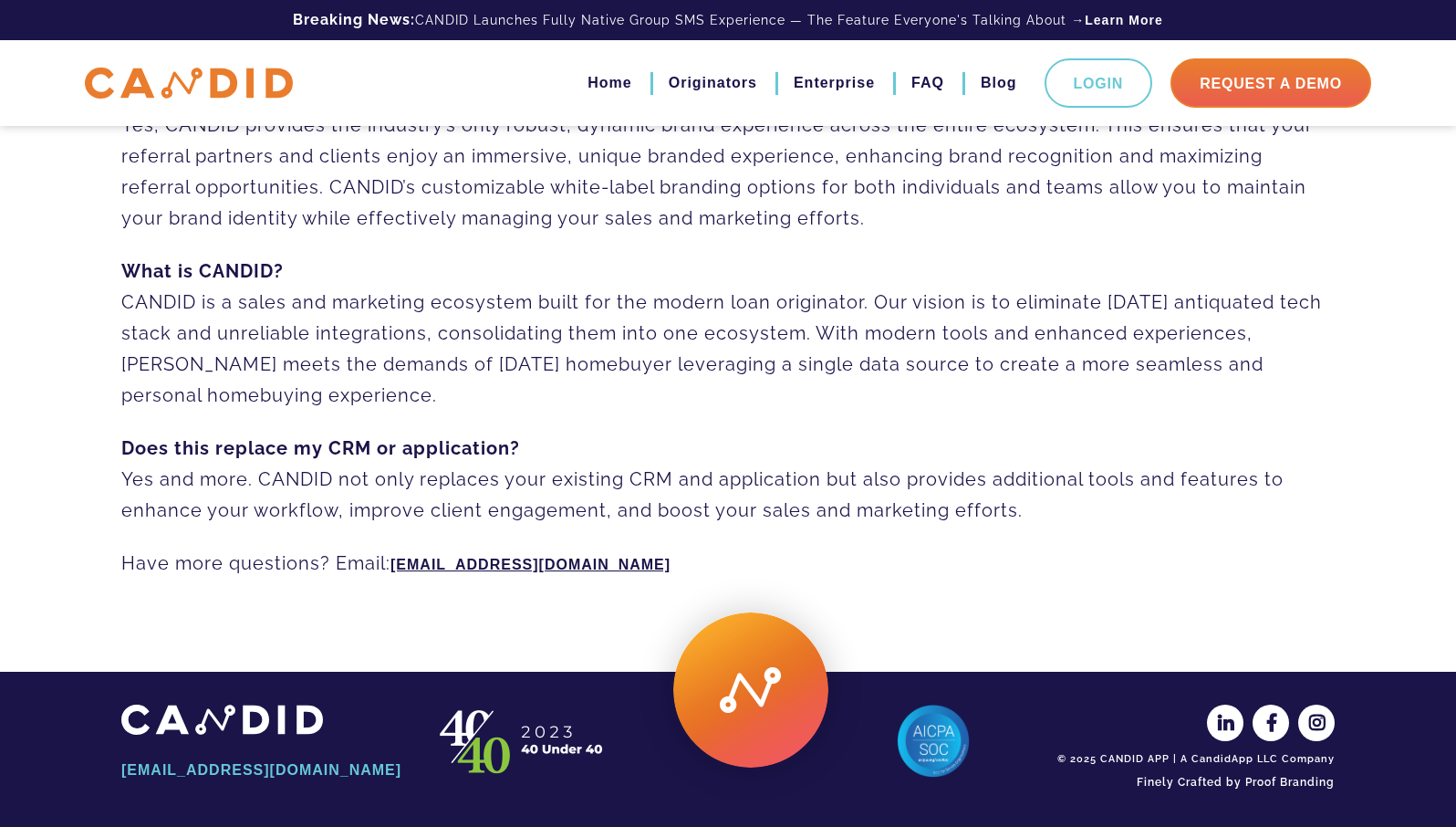
scroll to position [1296, 0]
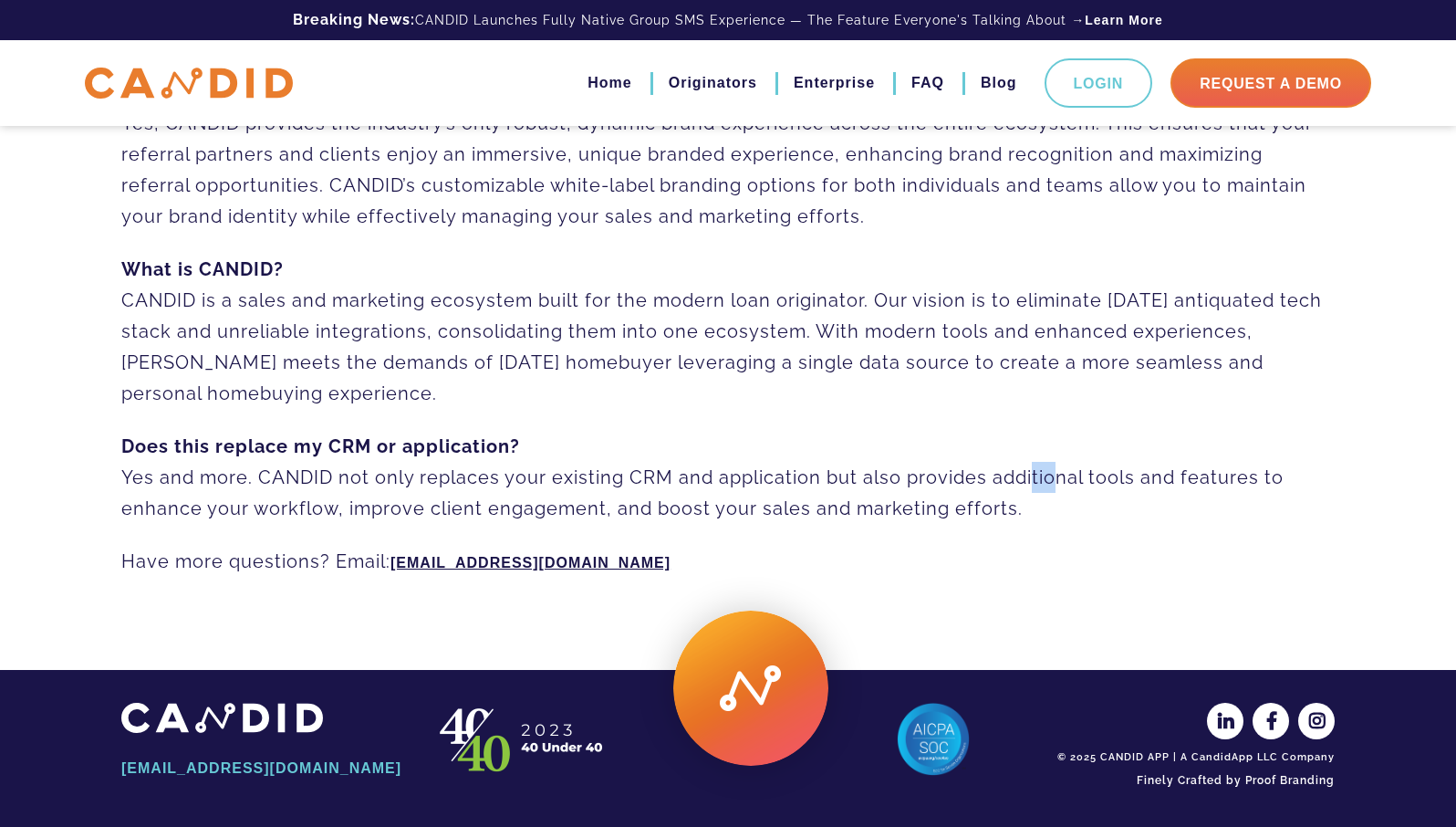
drag, startPoint x: 1043, startPoint y: 477, endPoint x: 1021, endPoint y: 477, distance: 22.0
click at [1021, 477] on p "Does this replace my CRM or application? Yes and more. CANDID not only replaces…" at bounding box center [728, 477] width 1213 height 93
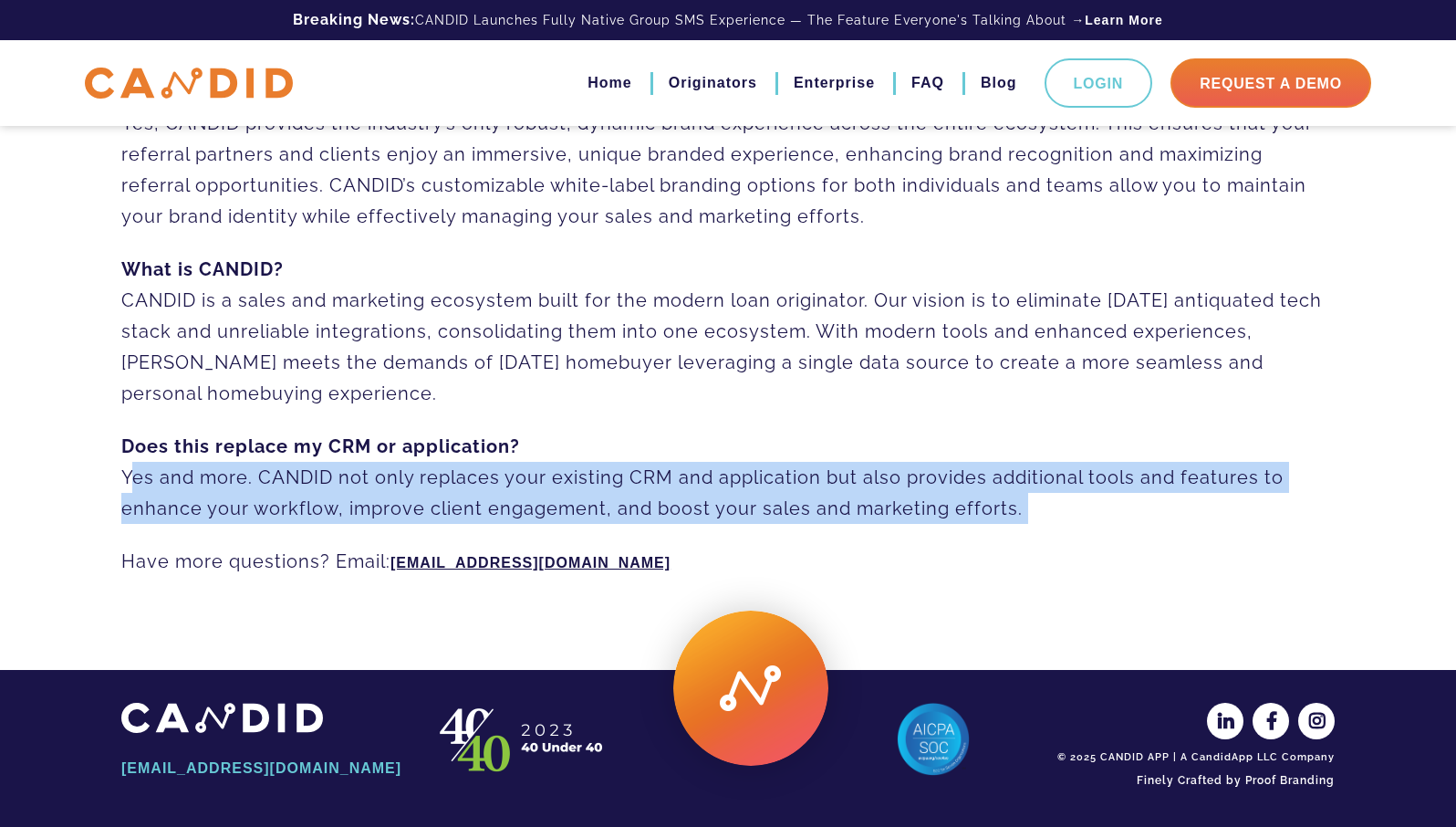
drag, startPoint x: 1021, startPoint y: 477, endPoint x: 926, endPoint y: 497, distance: 97.1
click at [1020, 477] on p "Does this replace my CRM or application? Yes and more. CANDID not only replaces…" at bounding box center [728, 477] width 1213 height 93
